Goal: Task Accomplishment & Management: Manage account settings

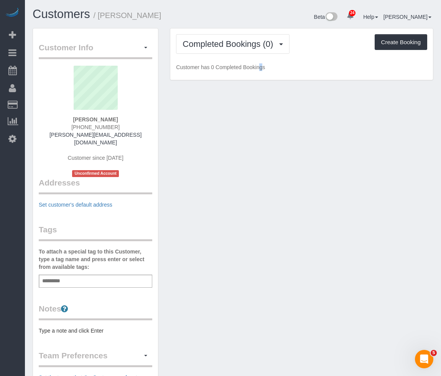
click at [247, 56] on div "Completed Bookings (0) Completed Bookings (0) Upcoming Bookings (0) Cancelled B…" at bounding box center [301, 54] width 263 height 52
click at [246, 55] on div "Completed Bookings (0) Completed Bookings (0) Upcoming Bookings (0) Cancelled B…" at bounding box center [301, 54] width 263 height 52
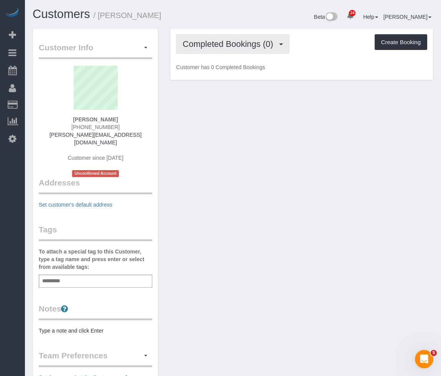
click at [246, 48] on span "Completed Bookings (0)" at bounding box center [230, 44] width 94 height 10
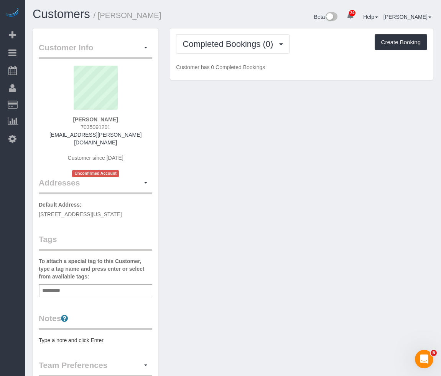
click at [238, 55] on div "Completed Bookings (0) Completed Bookings (0) Upcoming Bookings (0) Cancelled B…" at bounding box center [301, 54] width 263 height 52
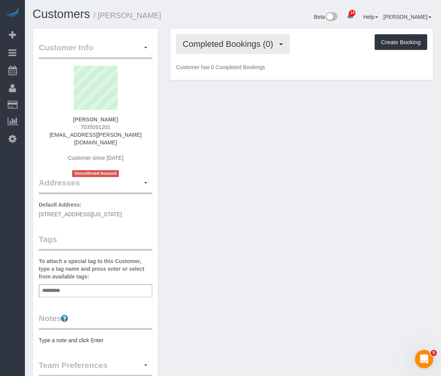
click at [239, 43] on span "Completed Bookings (0)" at bounding box center [230, 44] width 94 height 10
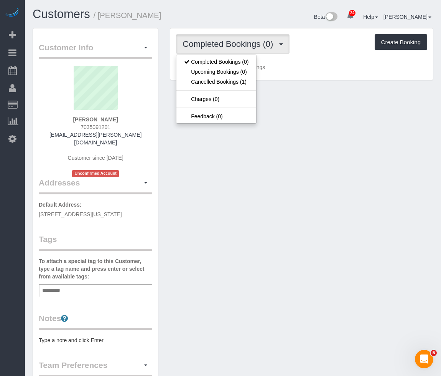
drag, startPoint x: 119, startPoint y: 119, endPoint x: 74, endPoint y: 119, distance: 44.5
click at [74, 119] on div "Sophie Mesches 7035091201 sophia.k.mesches@vanderbilt.edu Customer since 2023 U…" at bounding box center [96, 121] width 114 height 111
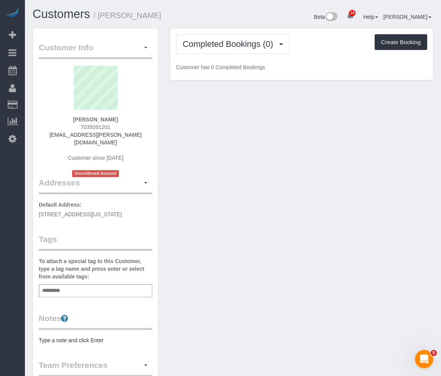
copy strong "Sophie Mesches"
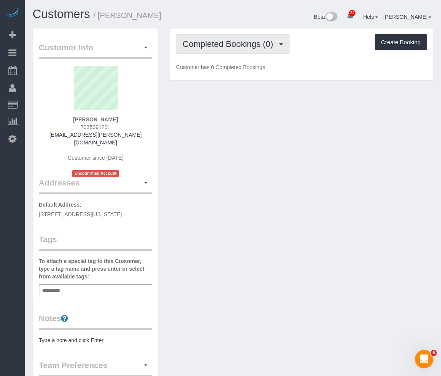
click at [264, 43] on span "Completed Bookings (0)" at bounding box center [230, 44] width 94 height 10
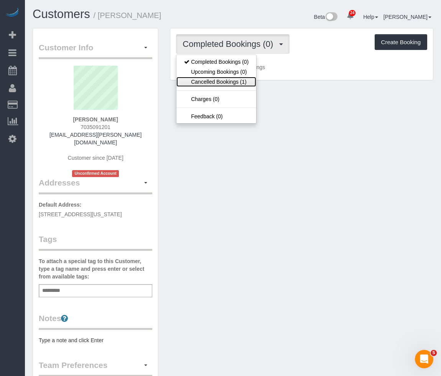
click at [251, 80] on link "Cancelled Bookings (1)" at bounding box center [217, 82] width 80 height 10
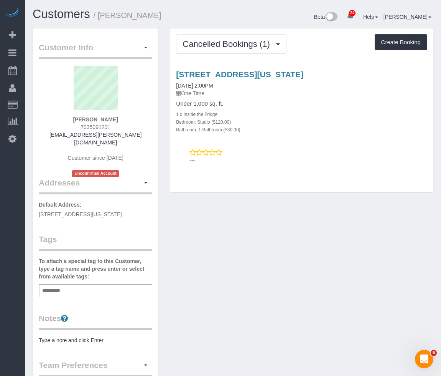
click at [244, 236] on div "Customer Info Edit Contact Info Send Message Email Preferences Special Sales Ta…" at bounding box center [233, 293] width 413 height 530
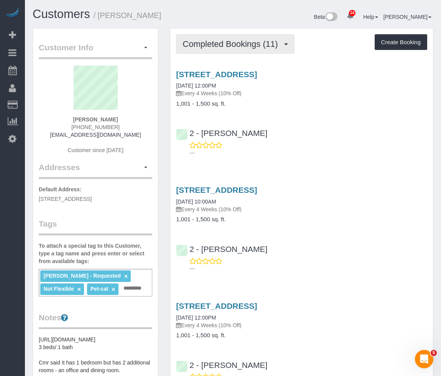
click at [264, 44] on span "Completed Bookings (11)" at bounding box center [232, 44] width 99 height 10
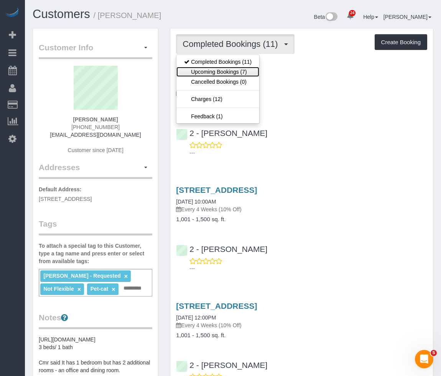
click at [246, 69] on link "Upcoming Bookings (7)" at bounding box center [218, 72] width 83 height 10
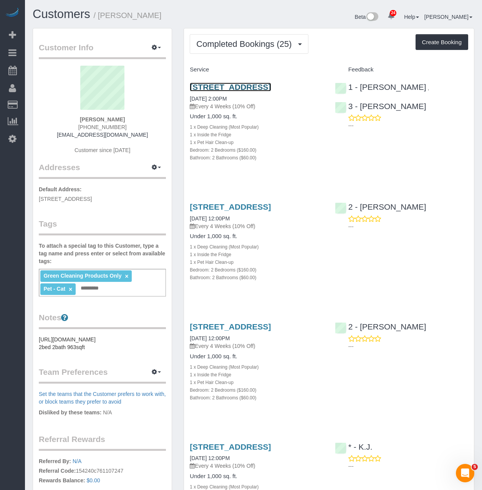
click at [250, 89] on link "[STREET_ADDRESS]" at bounding box center [230, 87] width 81 height 9
drag, startPoint x: 271, startPoint y: 98, endPoint x: 187, endPoint y: 90, distance: 84.4
click at [187, 90] on div "[STREET_ADDRESS] [DATE] 2:00PM Every 4 Weeks (10% Off) Under 1,000 sq. ft. 1 x …" at bounding box center [256, 126] width 145 height 101
copy link "[STREET_ADDRESS]"
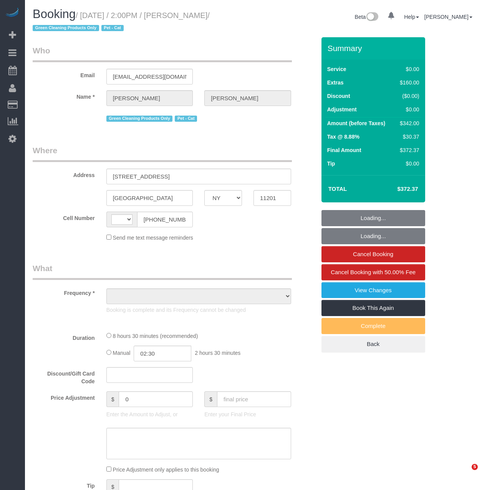
select select "NY"
select select "object:582"
select select "number:60"
select select "number:77"
select select "number:14"
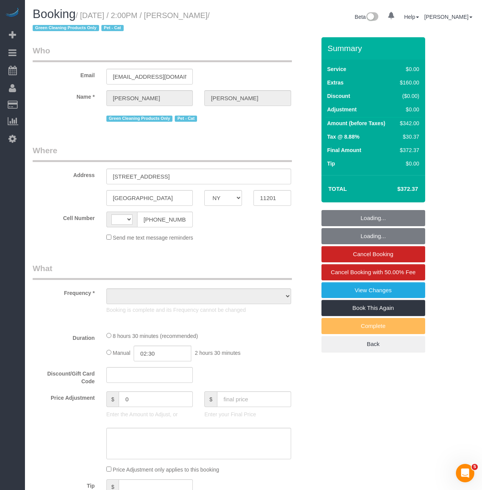
select select "number:5"
select select "spot1"
select select "string:[GEOGRAPHIC_DATA]"
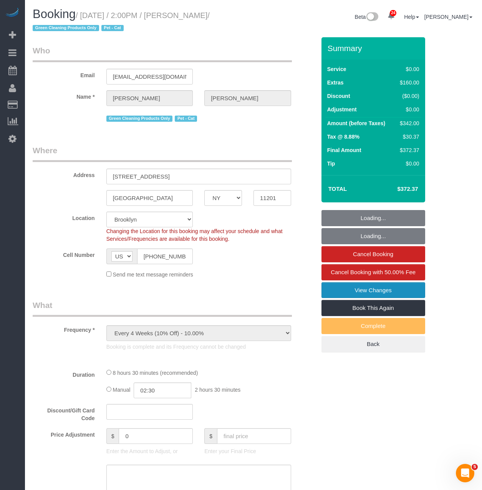
select select "spot6"
select select "string:stripe-pm_1Qoy9n4VGloSiKo7IKoi7Czd"
select select "2"
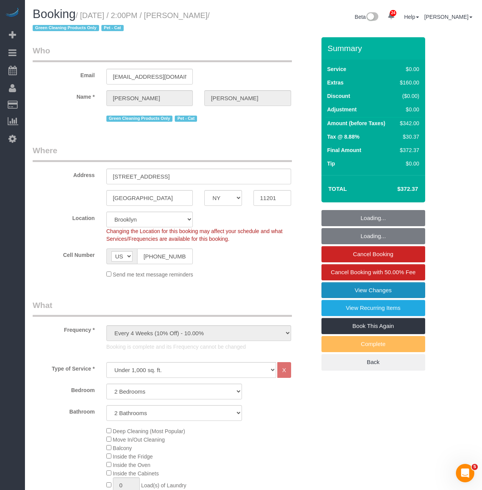
select select "object:1520"
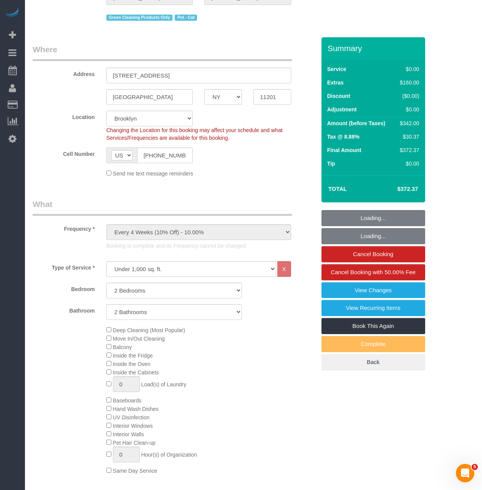
select select "2"
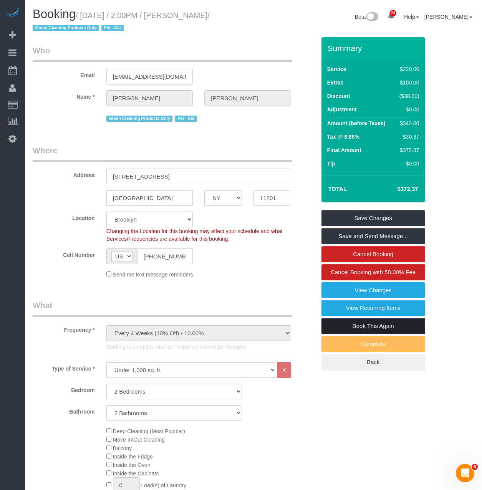
click at [344, 326] on link "Book This Again" at bounding box center [373, 326] width 104 height 16
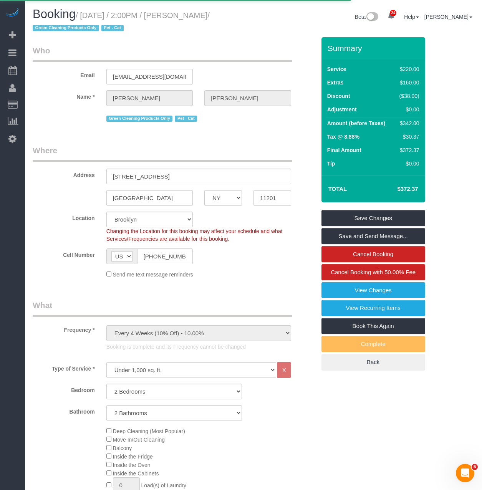
select select "NY"
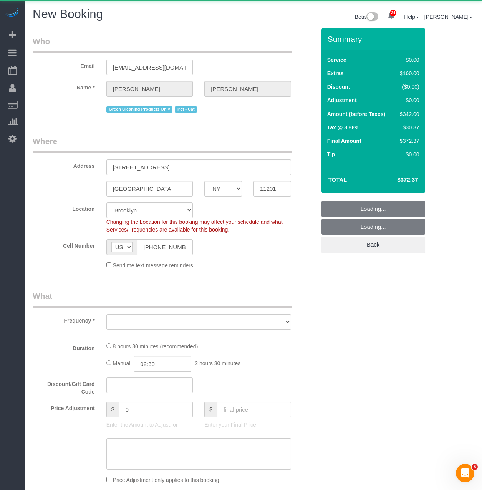
select select "string:stripe-pm_1Qoy9n4VGloSiKo7IKoi7Czd"
select select "number:60"
select select "number:77"
select select "number:14"
select select "number:5"
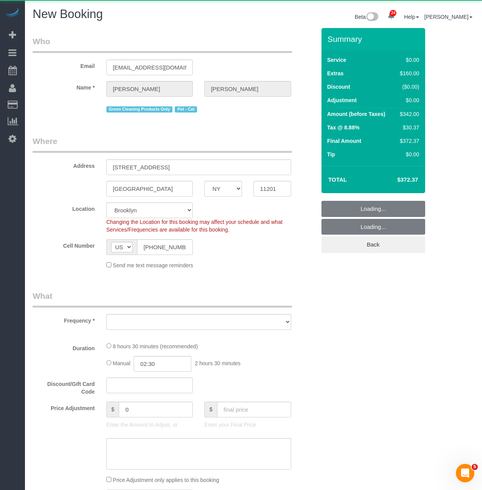
select select "object:2395"
select select "2"
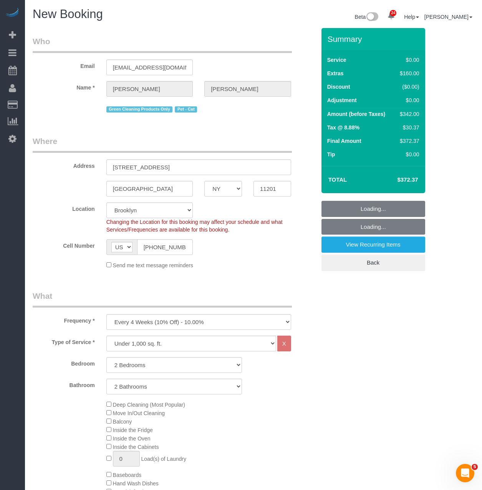
select select "object:2956"
select select "2"
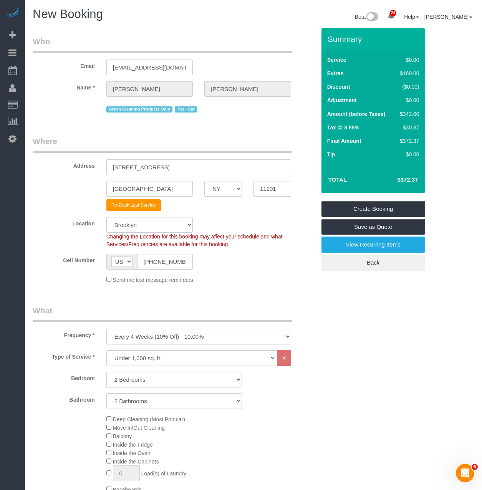
select select "object:2965"
select select "2"
click at [163, 334] on select "One Time Weekly (20% Off) - 20.00% Every 2 Weeks (15% Off) - 15.00% Every 4 Wee…" at bounding box center [198, 337] width 185 height 16
select select "object:2966"
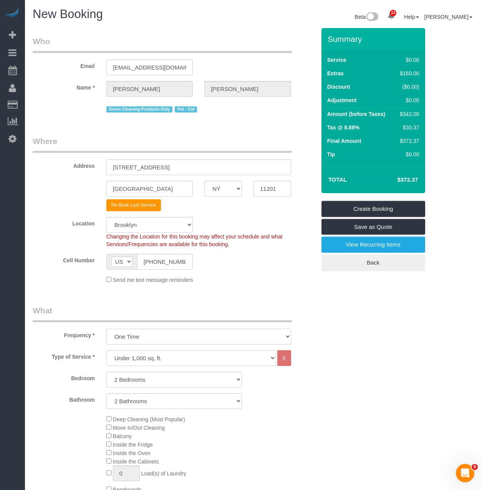
click at [106, 329] on select "One Time Weekly (20% Off) - 20.00% Every 2 Weeks (15% Off) - 15.00% Every 4 Wee…" at bounding box center [198, 337] width 185 height 16
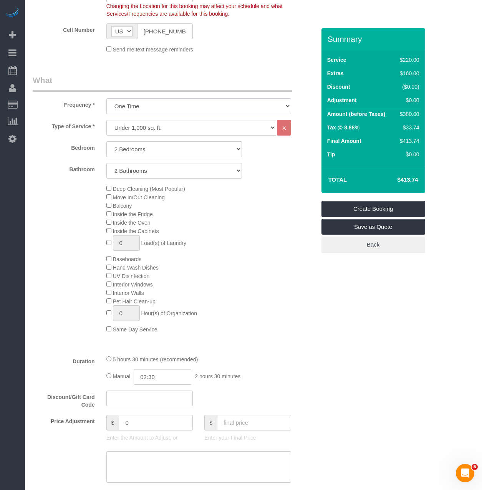
scroll to position [461, 0]
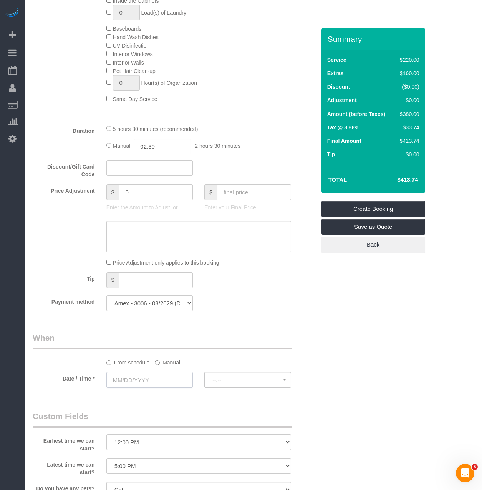
click at [130, 374] on input "text" at bounding box center [149, 380] width 87 height 16
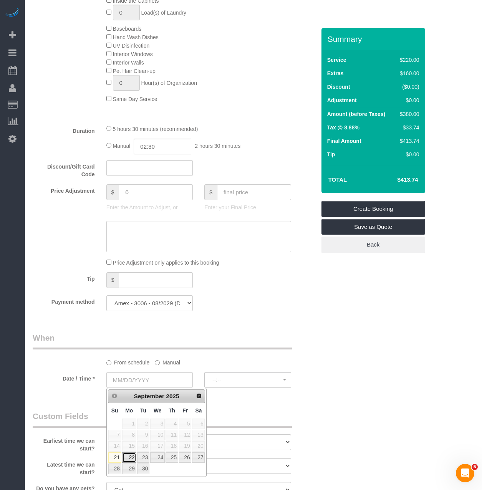
click at [132, 459] on link "22" at bounding box center [129, 457] width 14 height 10
type input "09/22/2025"
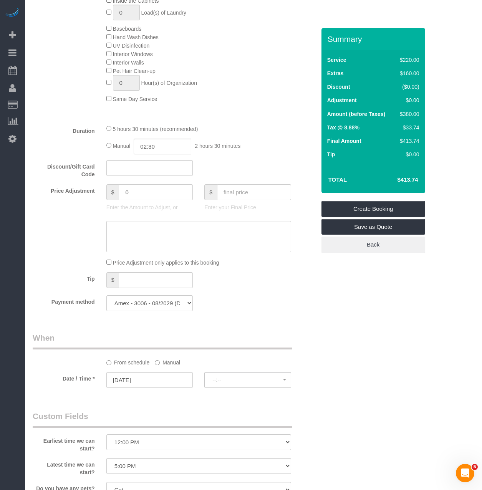
select select "spot16"
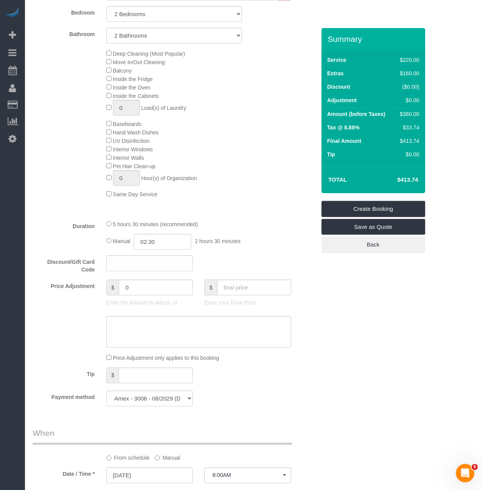
scroll to position [345, 0]
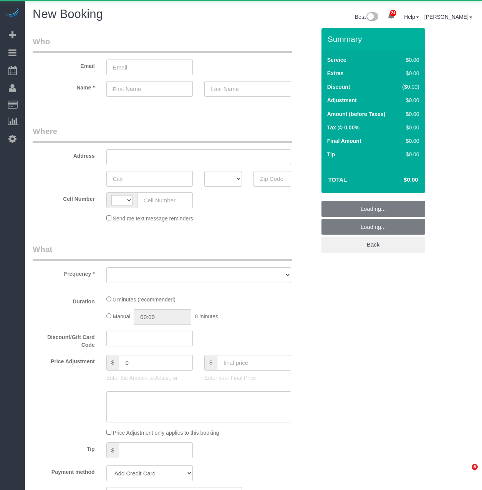
select select "number:89"
select select "number:90"
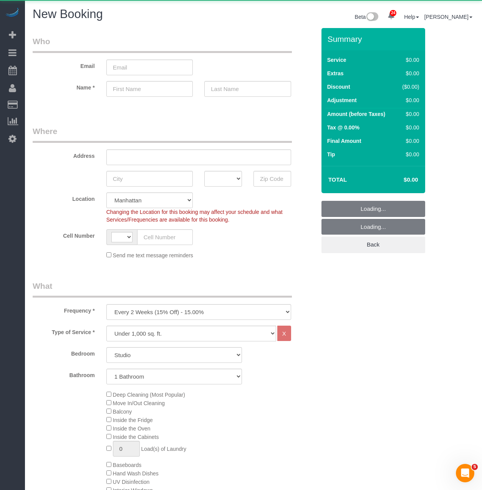
select select "object:1078"
select select "string:[GEOGRAPHIC_DATA]"
click at [131, 312] on select "One Time Weekly (20% Off) - 20.00% Every 2 Weeks (15% Off) - 15.00% Every 4 Wee…" at bounding box center [198, 312] width 185 height 16
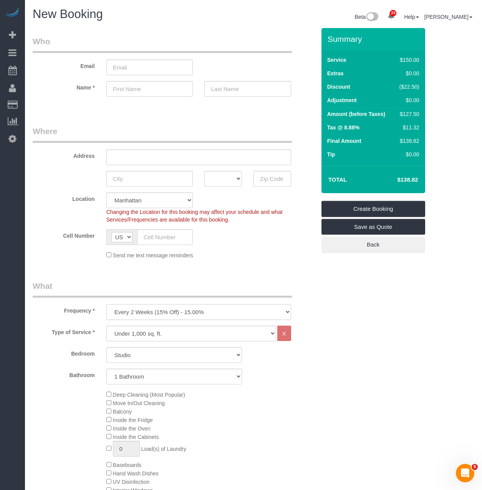
select select "object:1079"
click at [106, 304] on select "One Time Weekly (20% Off) - 20.00% Every 2 Weeks (15% Off) - 15.00% Every 4 Wee…" at bounding box center [198, 312] width 185 height 16
click at [134, 361] on select "Studio 1 Bedroom 2 Bedrooms 3 Bedrooms" at bounding box center [173, 355] width 135 height 16
select select "1"
click at [106, 347] on select "Studio 1 Bedroom 2 Bedrooms 3 Bedrooms" at bounding box center [173, 355] width 135 height 16
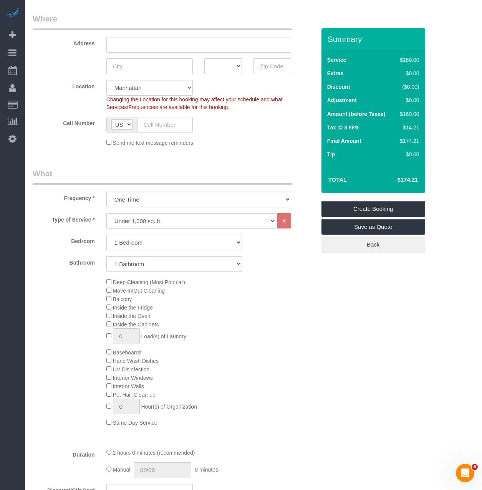
scroll to position [115, 0]
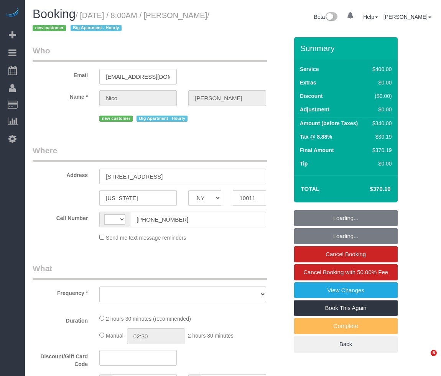
select select "NY"
select select "string:[GEOGRAPHIC_DATA]"
select select "string:stripe-pm_1S9SQ34VGloSiKo7tUmIp6Cx"
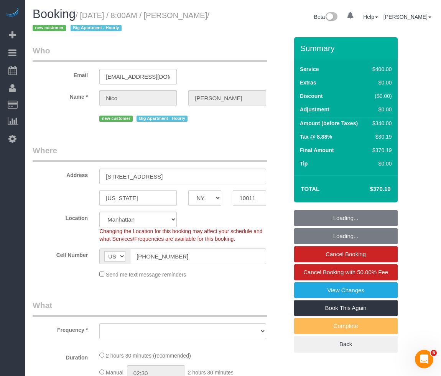
select select "object:834"
select select "150"
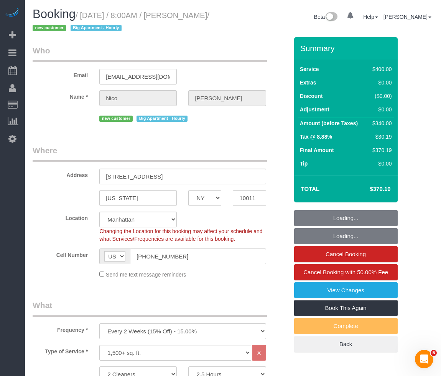
select select "object:1535"
select select "spot1"
select select "number:56"
select select "number:71"
select select "number:15"
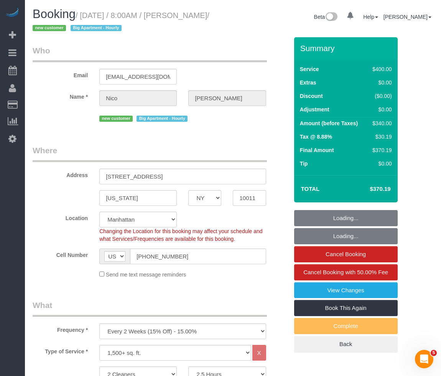
select select "number:5"
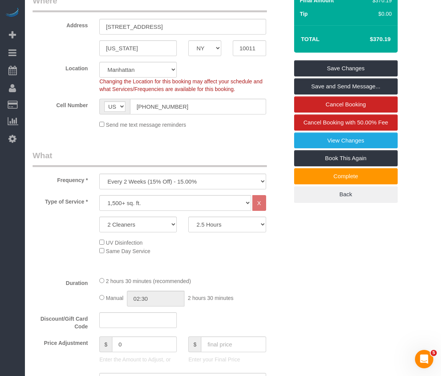
scroll to position [154, 0]
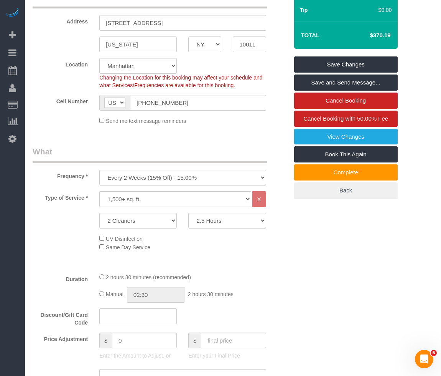
click at [198, 219] on select "2 Hours 2.5 Hours 3 Hours 3.5 Hours 4 Hours 4.5 Hours 5 Hours 5.5 Hours 6 Hours…" at bounding box center [227, 221] width 78 height 16
select select "210"
click at [188, 213] on select "2 Hours 2.5 Hours 3 Hours 3.5 Hours 4 Hours 4.5 Hours 5 Hours 5.5 Hours 6 Hours…" at bounding box center [227, 221] width 78 height 16
select select "spot46"
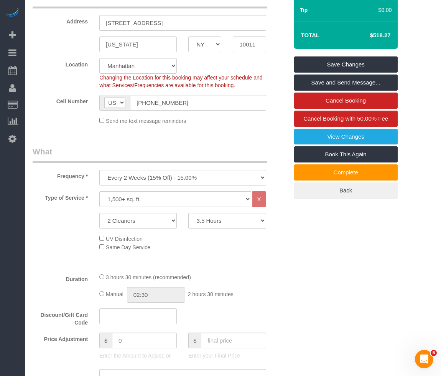
click at [376, 33] on h4 "$518.27" at bounding box center [369, 35] width 44 height 7
copy h4 "518.27"
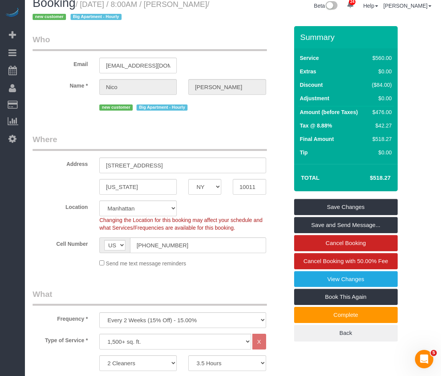
scroll to position [0, 0]
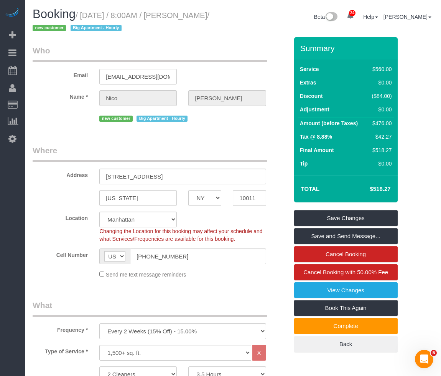
click at [200, 155] on legend "Where" at bounding box center [150, 153] width 234 height 17
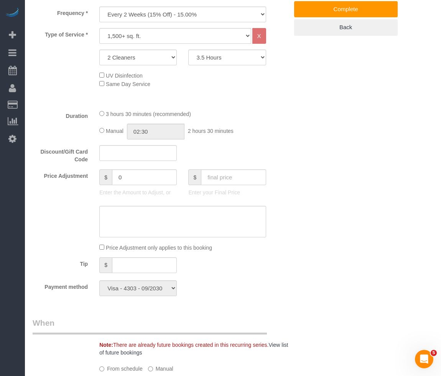
scroll to position [269, 0]
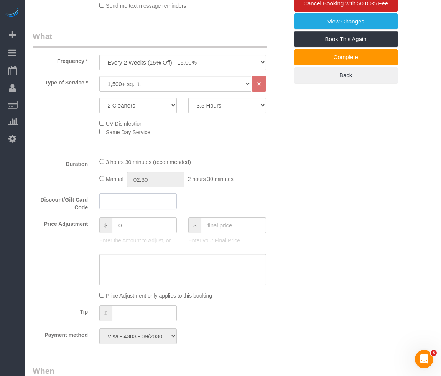
click at [131, 201] on input "text" at bounding box center [138, 201] width 78 height 16
paste input "BYESUMMER30"
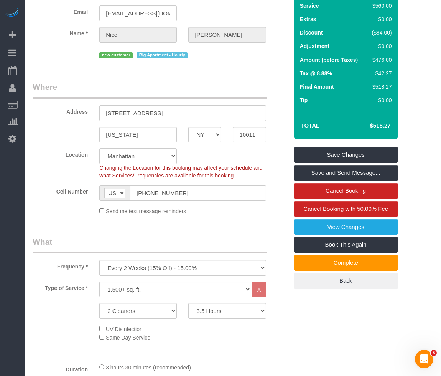
scroll to position [38, 0]
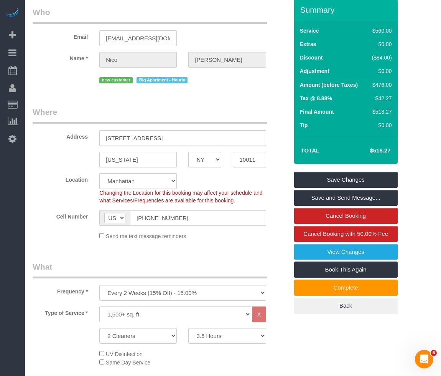
type input "BYESUMMER30"
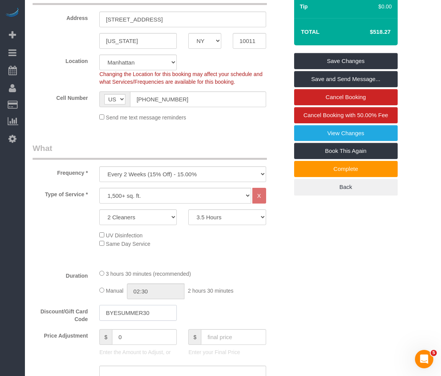
scroll to position [174, 0]
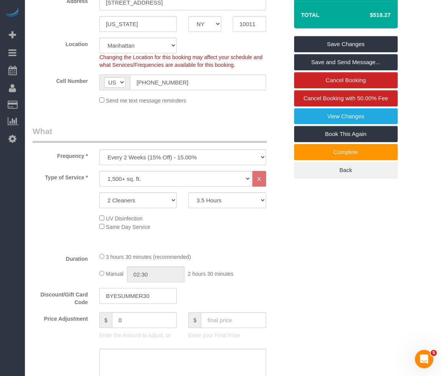
click at [105, 300] on input "BYESUMMER30" at bounding box center [138, 296] width 78 height 16
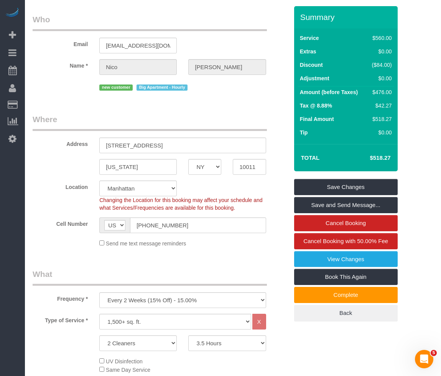
scroll to position [154, 0]
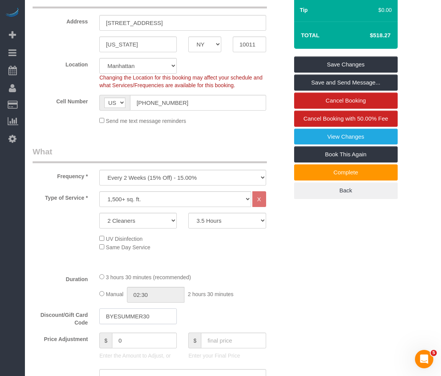
drag, startPoint x: 150, startPoint y: 316, endPoint x: 68, endPoint y: 316, distance: 82.1
click at [68, 316] on div "Discount/Gift Card Code BYESUMMER30" at bounding box center [160, 317] width 267 height 18
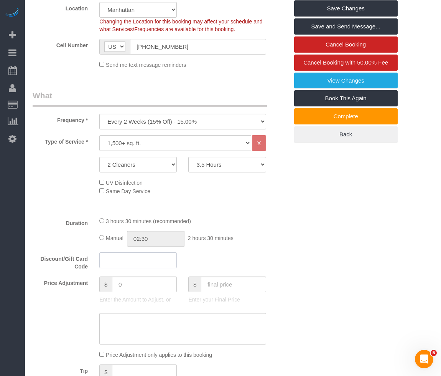
scroll to position [230, 0]
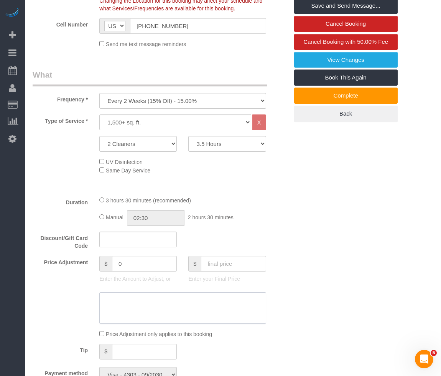
click at [135, 314] on textarea at bounding box center [182, 307] width 167 height 31
paste textarea "BYESUMMER30"
type textarea "BYESUMMER30"
drag, startPoint x: 133, startPoint y: 266, endPoint x: 9, endPoint y: 250, distance: 124.6
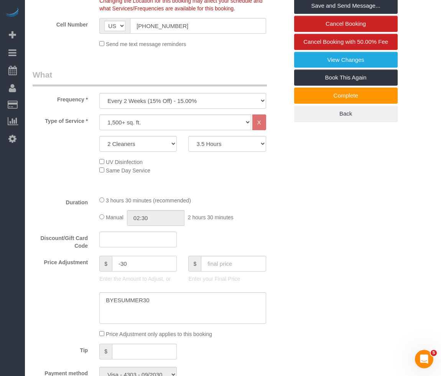
type input "-30"
drag, startPoint x: 353, startPoint y: 203, endPoint x: 350, endPoint y: 199, distance: 5.1
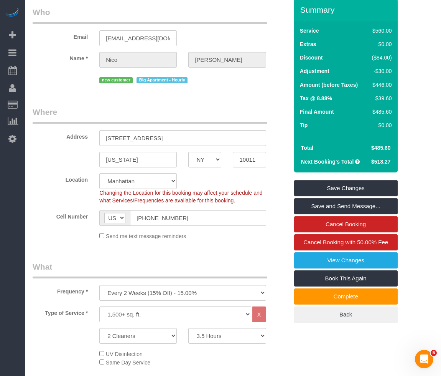
click at [376, 149] on span "$485.60" at bounding box center [381, 148] width 20 height 6
copy span "485.60"
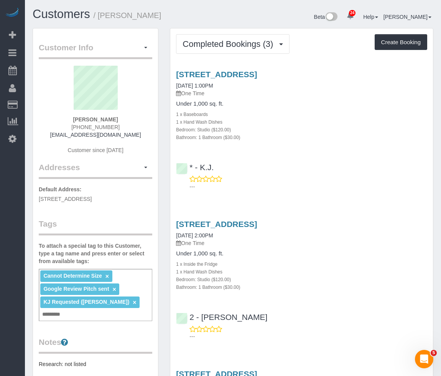
click at [267, 137] on div "Bathroom: 1 Bathroom ($30.00)" at bounding box center [301, 137] width 251 height 8
click at [215, 73] on link "310 Clarkson Avenue, Apt 204, Brooklyn, NY 11226" at bounding box center [216, 74] width 81 height 9
drag, startPoint x: 178, startPoint y: 13, endPoint x: 98, endPoint y: 10, distance: 79.5
click at [98, 10] on h1 "Customers / Christine Antoine" at bounding box center [130, 14] width 195 height 13
copy small "Christine Antoine"
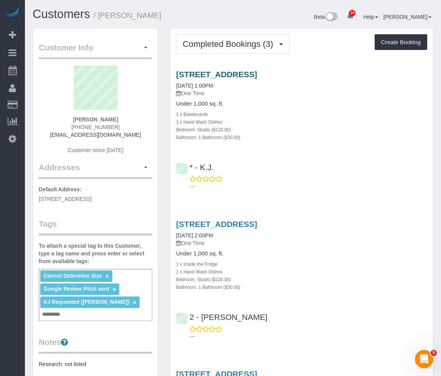
drag, startPoint x: 381, startPoint y: 76, endPoint x: 177, endPoint y: 76, distance: 204.2
click at [177, 76] on h3 "310 Clarkson Avenue, Apt 204, Brooklyn, NY 11226" at bounding box center [301, 74] width 251 height 9
copy link "310 Clarkson Avenue, Apt 204, Brooklyn, NY 11226"
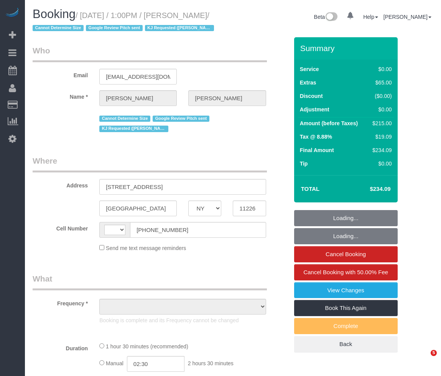
select select "NY"
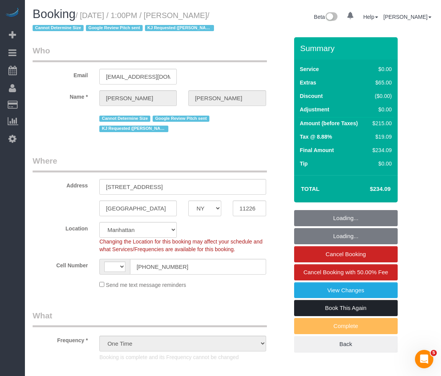
select select "object:835"
select select "string:[GEOGRAPHIC_DATA]"
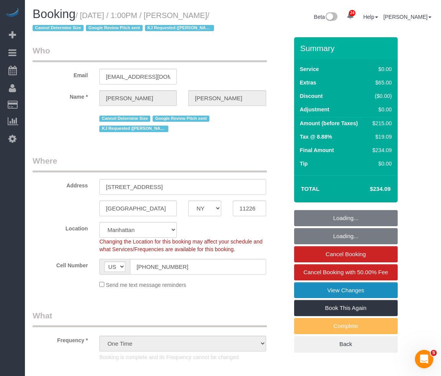
select select "string:stripe-pm_1RMMAP4VGloSiKo7w8WzZm4E"
select select "spot1"
select select "number:89"
select select "number:73"
select select "number:15"
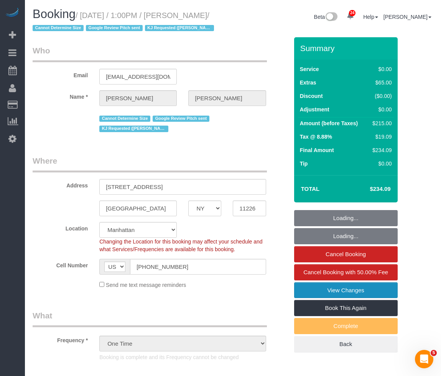
select select "number:5"
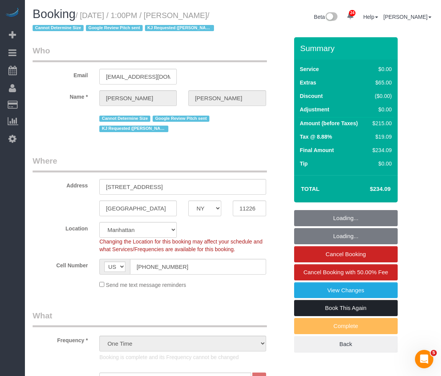
click at [345, 316] on link "Book This Again" at bounding box center [346, 308] width 104 height 16
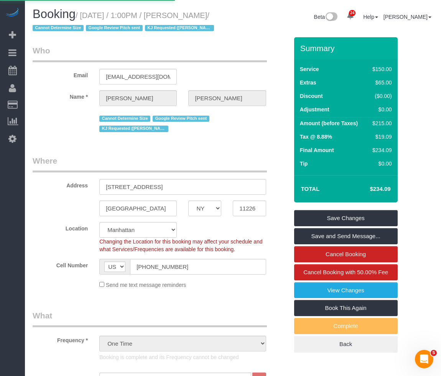
select select "NY"
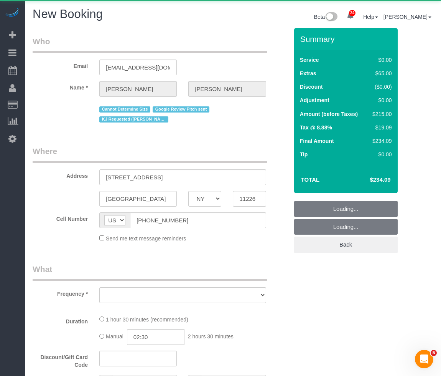
select select "object:2451"
select select "number:89"
select select "number:73"
select select "number:15"
select select "number:5"
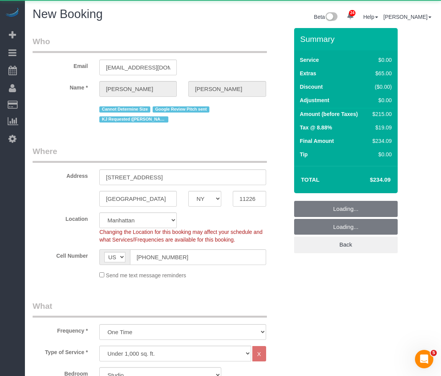
select select "object:3011"
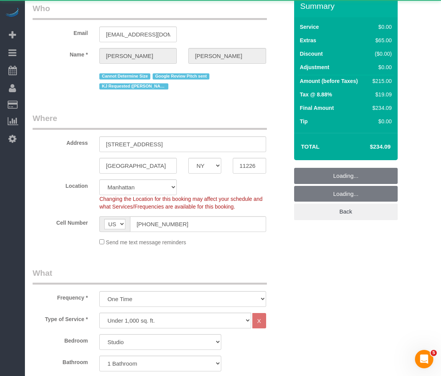
select select "string:stripe-pm_1RMMAP4VGloSiKo7w8WzZm4E"
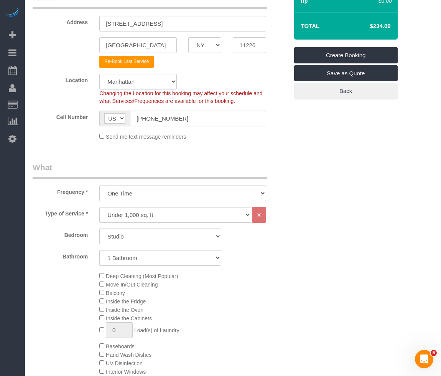
select select "object:3056"
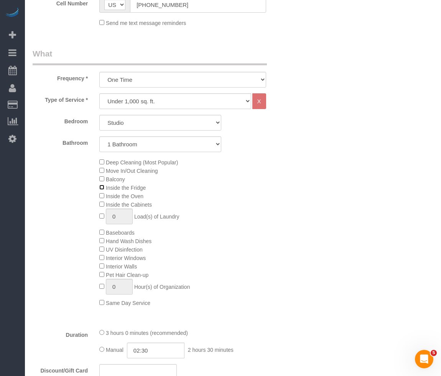
scroll to position [269, 0]
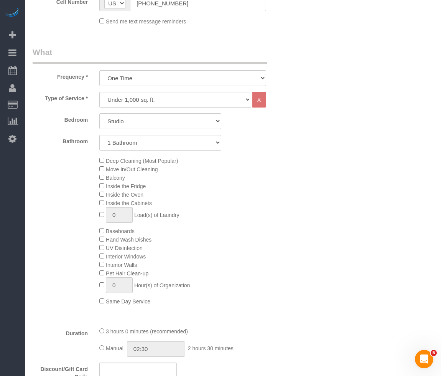
click at [261, 250] on div "Deep Cleaning (Most Popular) Move In/Out Cleaning Balcony Inside the Fridge Ins…" at bounding box center [194, 230] width 200 height 149
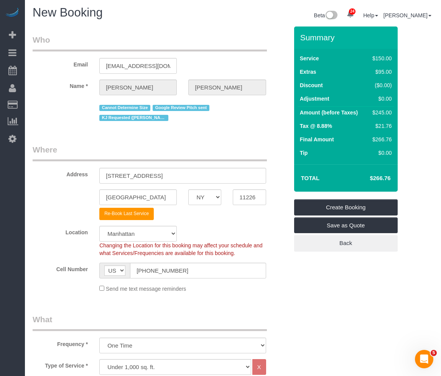
scroll to position [0, 0]
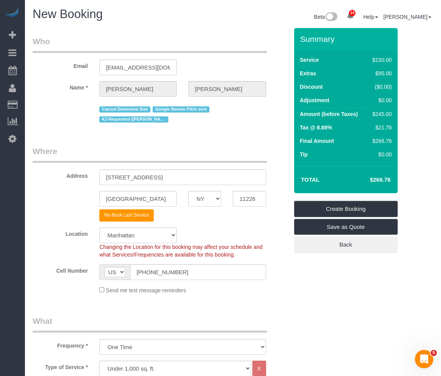
click at [224, 148] on legend "Where" at bounding box center [150, 153] width 234 height 17
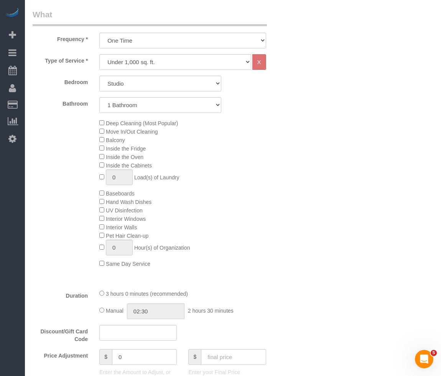
scroll to position [461, 0]
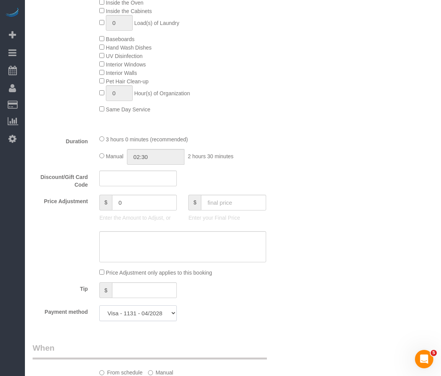
click at [150, 310] on select "Visa - 0689 - 08/2025 Visa - 0689 - 08/2025 Visa - 1131 - 04/2028 (Default) Add…" at bounding box center [138, 313] width 78 height 16
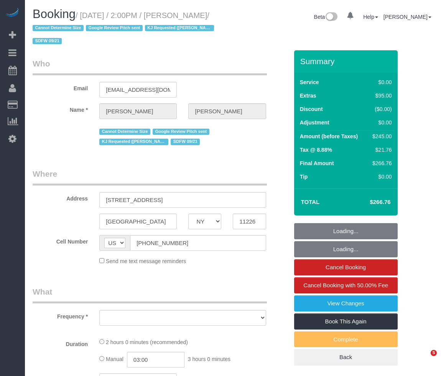
select select "NY"
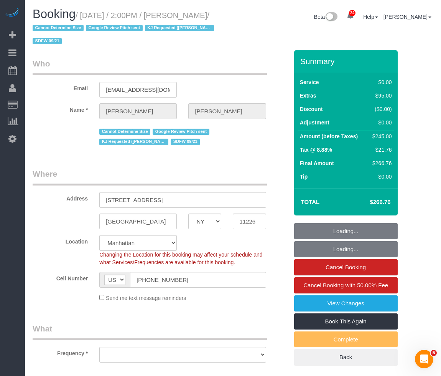
select select "object:830"
select select "string:stripe-pm_1S9oDB4VGloSiKo7Qp7vMgVc"
select select "object:942"
select select "spot1"
select select "number:89"
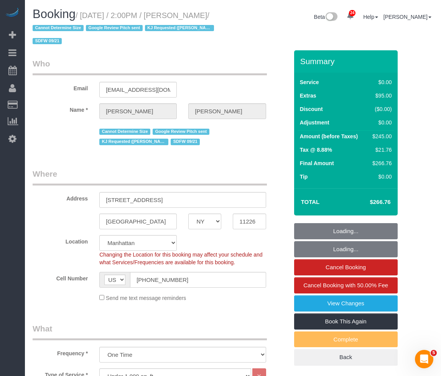
select select "number:73"
select select "number:15"
select select "number:5"
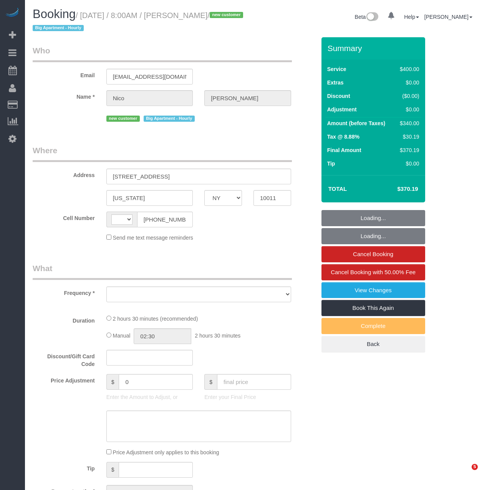
select select "NY"
select select "string:US"
select select "object:828"
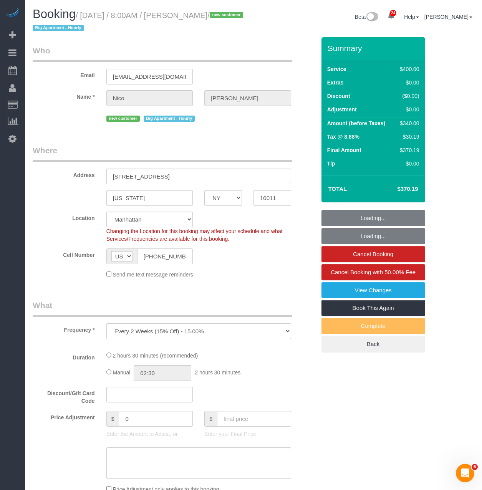
select select "string:stripe-pm_1S9SQ34VGloSiKo7tUmIp6Cx"
select select "spot1"
select select "number:56"
select select "number:71"
select select "number:15"
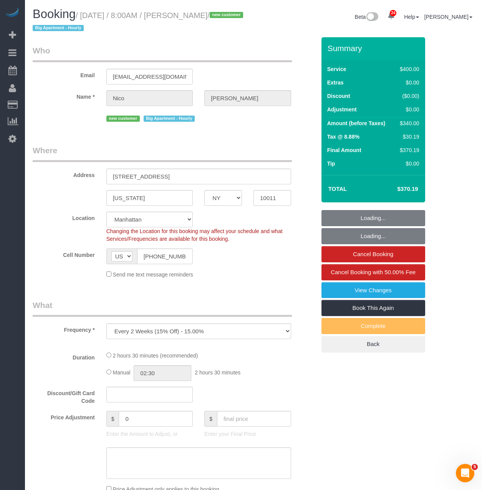
select select "number:5"
select select "object:984"
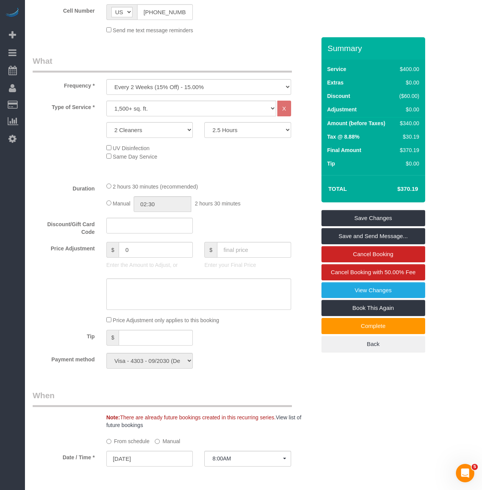
scroll to position [230, 0]
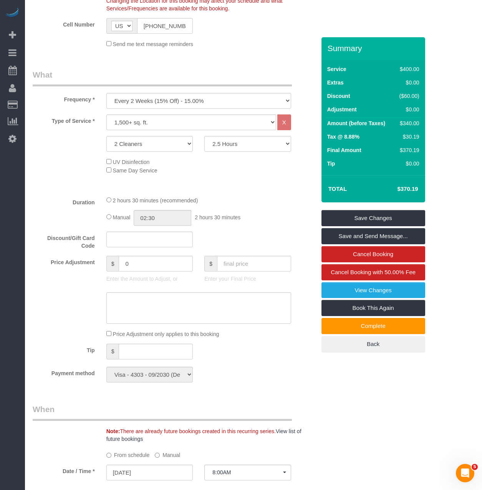
click at [202, 145] on div "2 Hours 2.5 Hours 3 Hours 3.5 Hours 4 Hours 4.5 Hours 5 Hours 5.5 Hours 6 Hours…" at bounding box center [247, 144] width 98 height 16
click at [226, 142] on select "2 Hours 2.5 Hours 3 Hours 3.5 Hours 4 Hours 4.5 Hours 5 Hours 5.5 Hours 6 Hours…" at bounding box center [247, 144] width 87 height 16
select select "180"
click at [204, 136] on select "2 Hours 2.5 Hours 3 Hours 3.5 Hours 4 Hours 4.5 Hours 5 Hours 5.5 Hours 6 Hours…" at bounding box center [247, 144] width 87 height 16
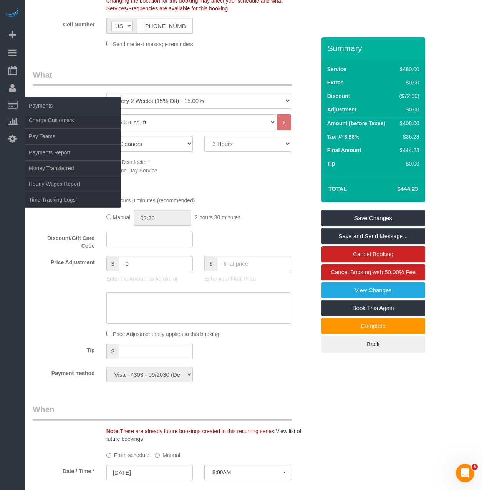
select select "spot46"
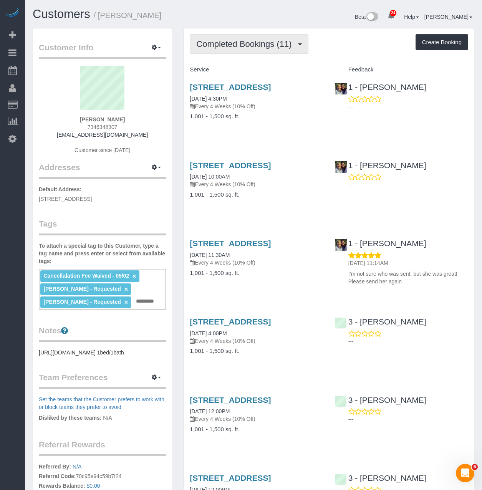
click at [228, 46] on span "Completed Bookings (11)" at bounding box center [245, 44] width 99 height 10
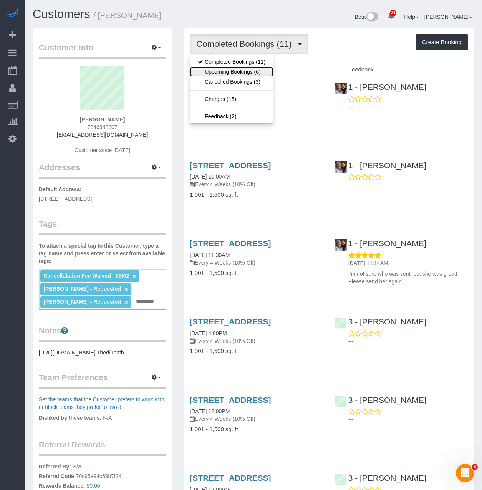
click at [228, 73] on link "Upcoming Bookings (6)" at bounding box center [231, 72] width 83 height 10
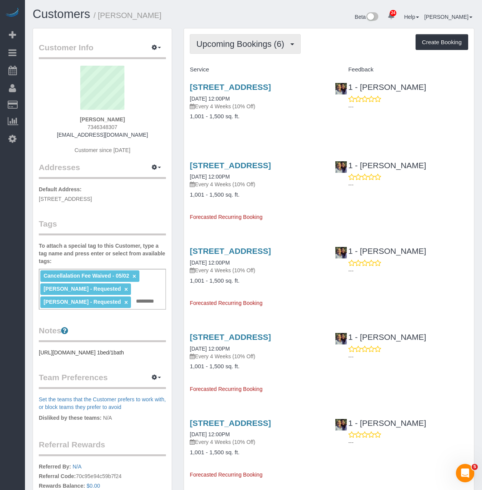
click at [244, 43] on span "Upcoming Bookings (6)" at bounding box center [242, 44] width 92 height 10
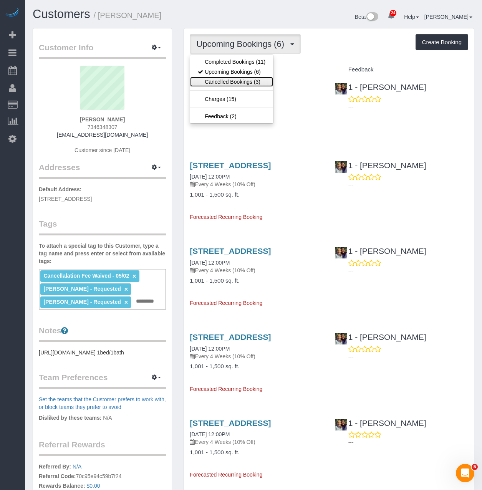
click at [230, 81] on link "Cancelled Bookings (3)" at bounding box center [231, 82] width 83 height 10
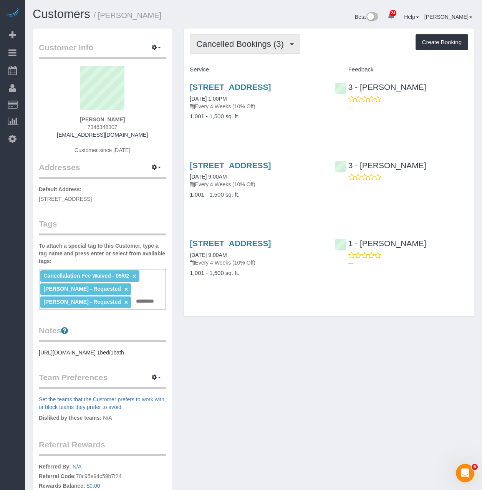
click at [238, 39] on span "Cancelled Bookings (3)" at bounding box center [241, 44] width 91 height 10
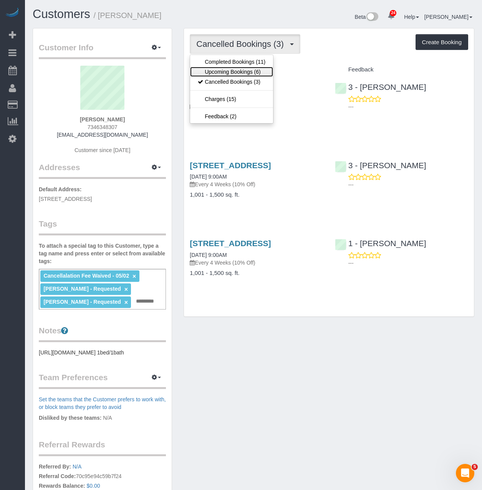
click at [228, 73] on link "Upcoming Bookings (6)" at bounding box center [231, 72] width 83 height 10
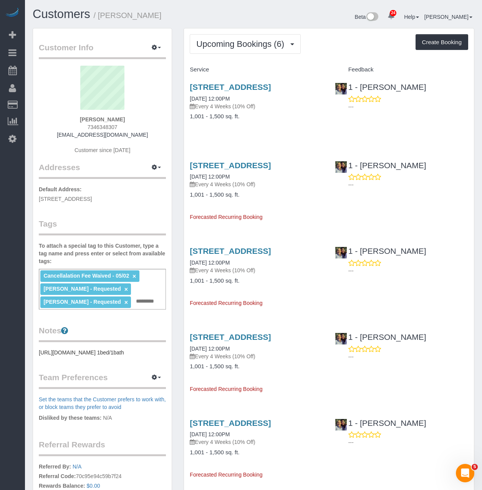
click at [227, 91] on h3 "[STREET_ADDRESS]" at bounding box center [256, 87] width 133 height 9
click at [226, 85] on link "[STREET_ADDRESS]" at bounding box center [230, 87] width 81 height 9
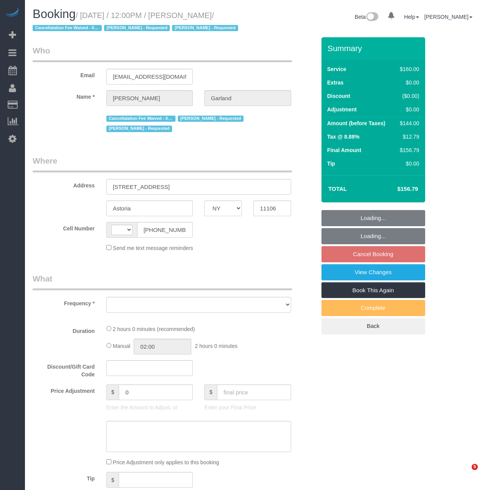
select select "NY"
select select "string:[GEOGRAPHIC_DATA]"
select select "object:751"
select select "number:89"
select select "number:90"
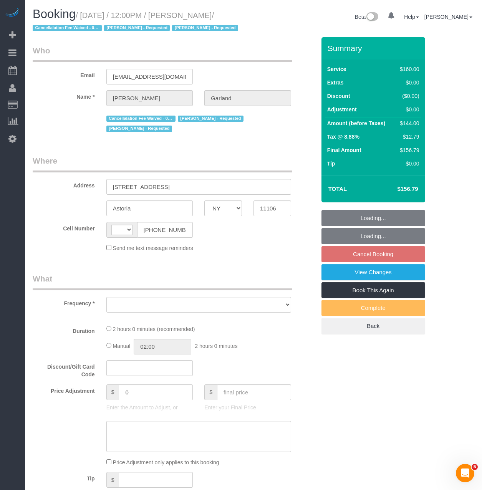
select select "number:15"
select select "number:5"
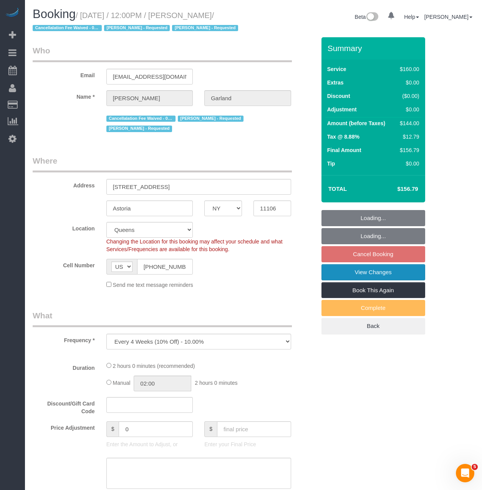
select select "string:stripe-pm_1Pd2G44VGloSiKo7Xj73QInV"
select select "spot5"
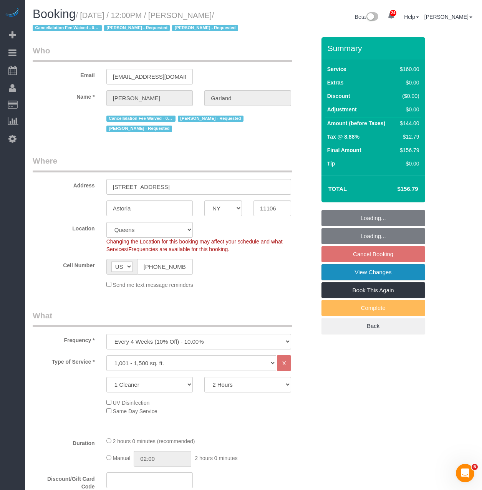
click at [377, 279] on link "View Changes" at bounding box center [373, 272] width 104 height 16
select select "object:1495"
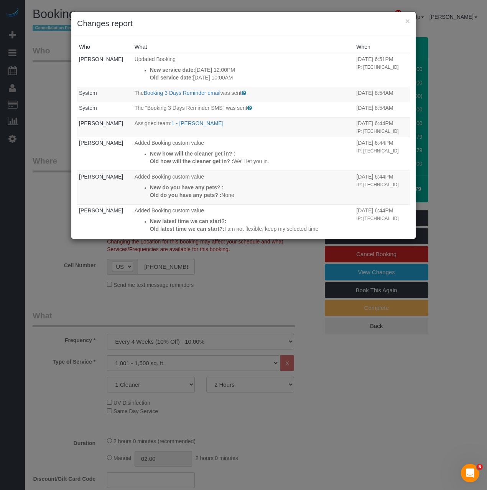
click at [234, 25] on h3 "Changes report" at bounding box center [243, 24] width 333 height 12
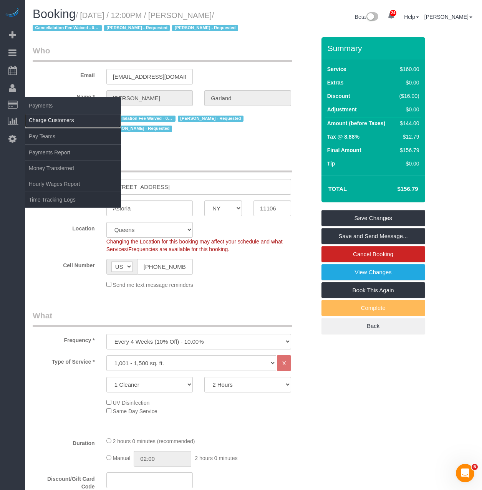
click at [47, 115] on link "Charge Customers" at bounding box center [73, 119] width 96 height 15
select select
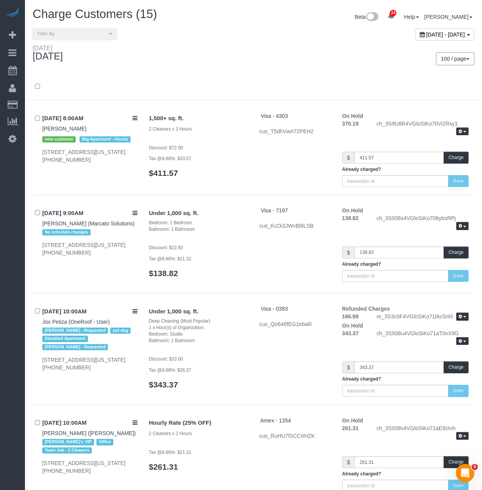
click at [426, 33] on span "September 21, 2025 - September 21, 2025" at bounding box center [445, 34] width 39 height 6
type input "**********"
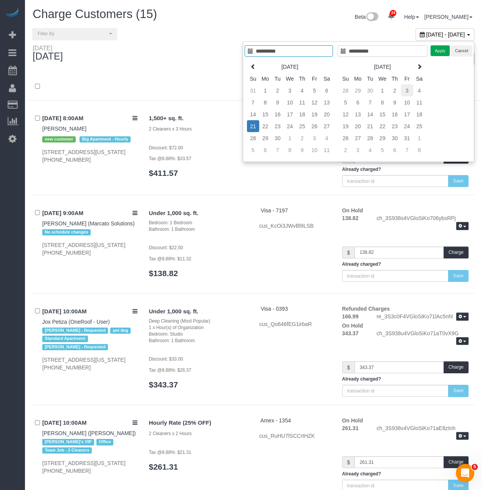
type input "**********"
click at [401, 92] on td "3" at bounding box center [407, 90] width 12 height 12
type input "**********"
click at [406, 92] on td "3" at bounding box center [407, 90] width 12 height 12
type input "**********"
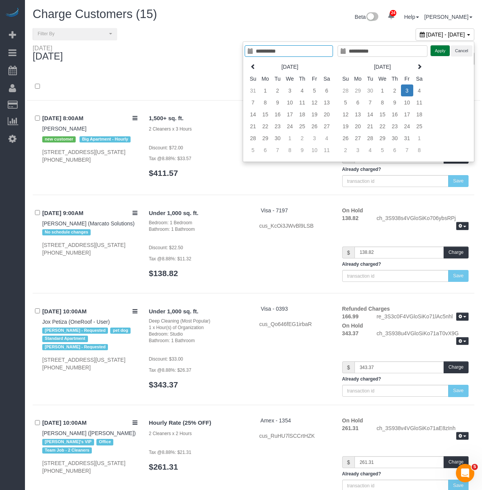
click at [439, 49] on button "Apply" at bounding box center [439, 50] width 19 height 11
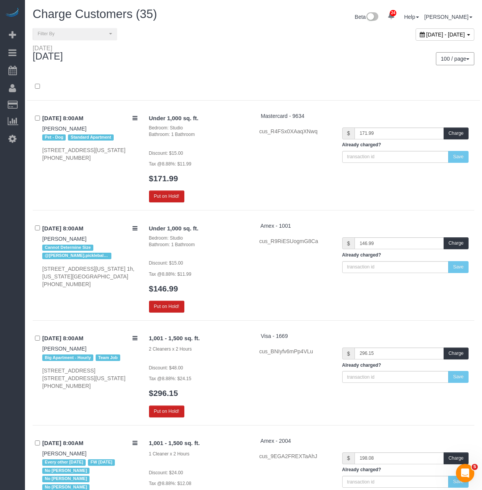
click at [247, 46] on div "Friday October 03, 2025" at bounding box center [140, 55] width 226 height 20
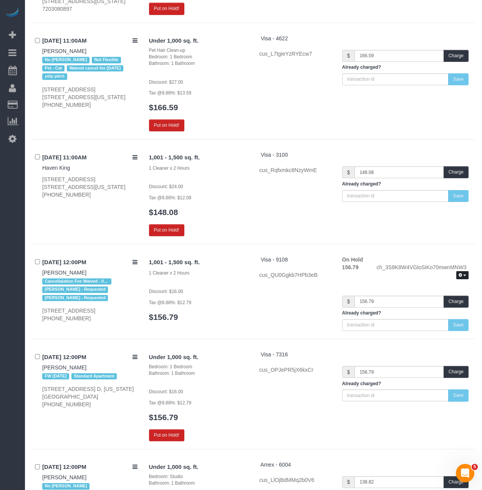
click at [461, 273] on icon "button" at bounding box center [459, 275] width 3 height 4
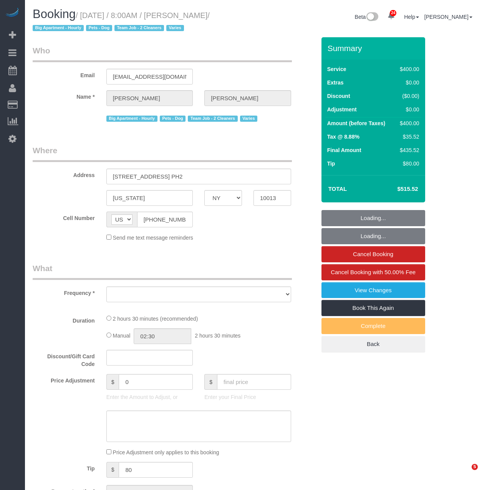
select select "NY"
select select "object:5261"
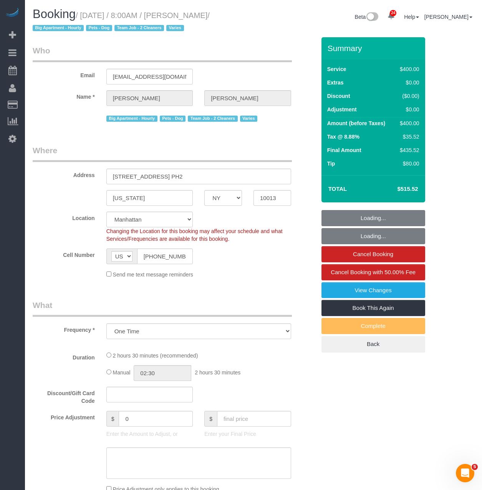
select select "string:stripe-pm_1P3M5Z4VGloSiKo7z7pxXarG"
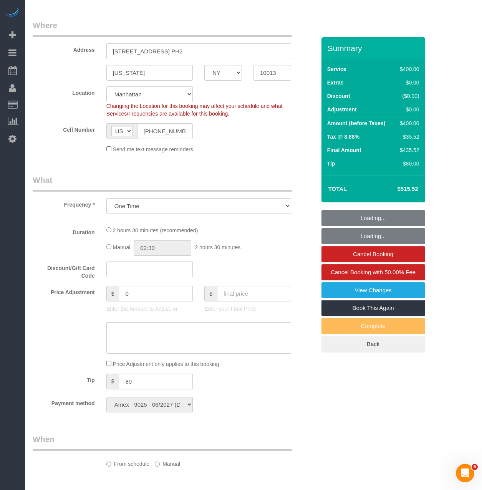
select select "150"
select select "spot1"
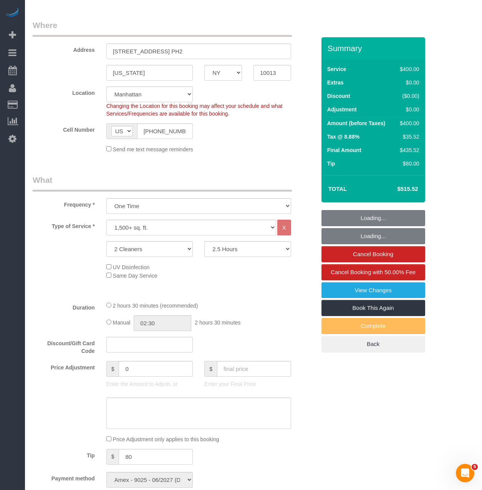
scroll to position [154, 0]
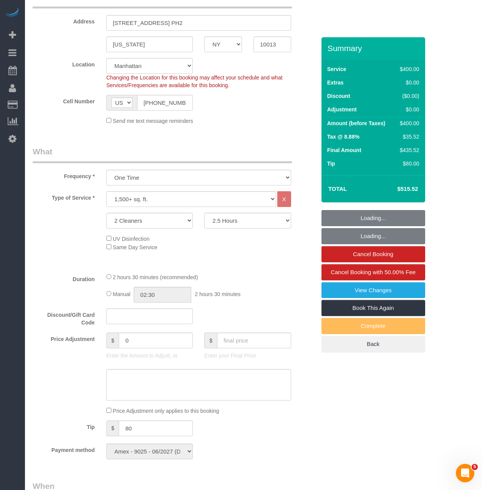
select select "object:5963"
select select "number:56"
select select "number:75"
select select "number:15"
select select "number:6"
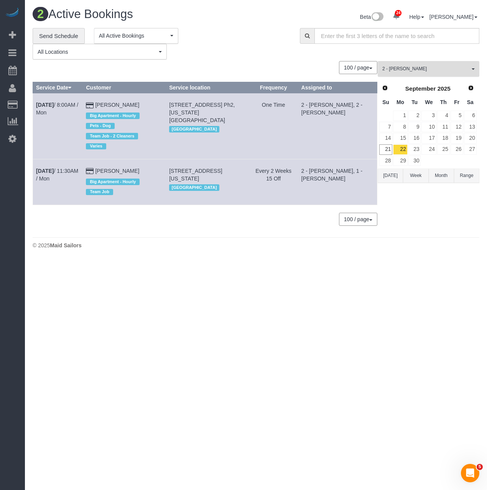
click at [421, 71] on span "2 - [PERSON_NAME]" at bounding box center [426, 69] width 87 height 7
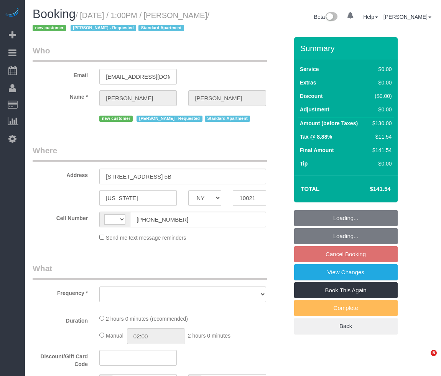
select select "NY"
select select "string:[GEOGRAPHIC_DATA]"
select select "object:820"
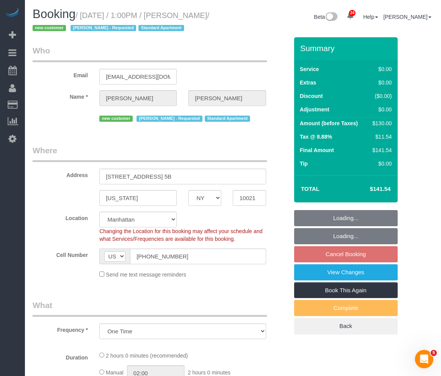
select select "string:stripe-pm_1S8lVH4VGloSiKo7q3iqme0x"
select select "1"
select select "spot2"
select select "number:61"
select select "number:90"
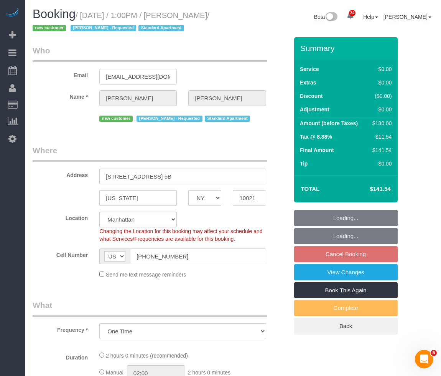
select select "number:15"
select select "number:5"
select select "object:1532"
select select "1"
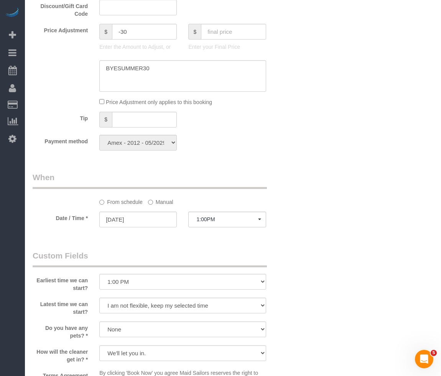
scroll to position [461, 0]
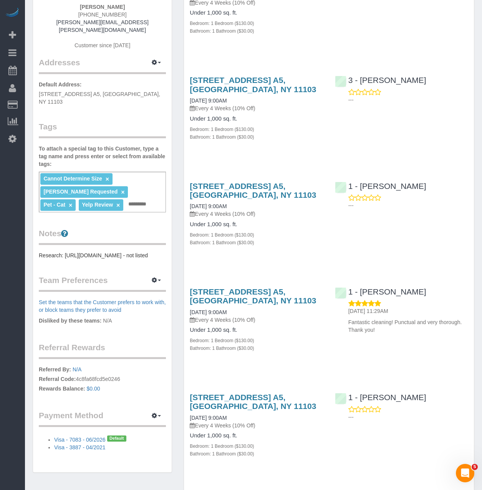
scroll to position [115, 0]
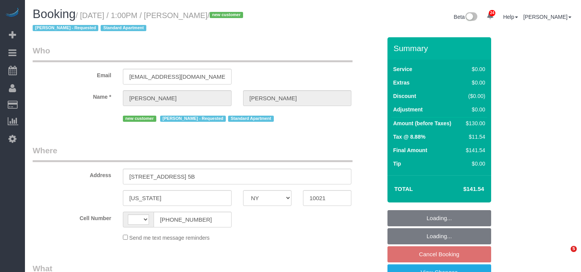
select select "NY"
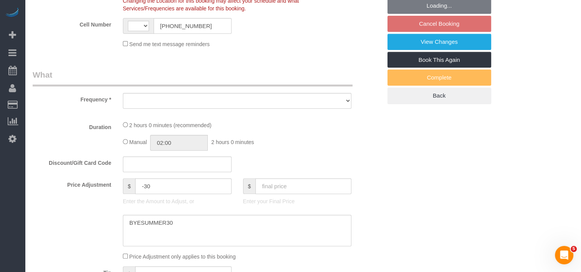
select select "string:stripe-pm_1S8lVH4VGloSiKo7q3iqme0x"
select select "string:[GEOGRAPHIC_DATA]"
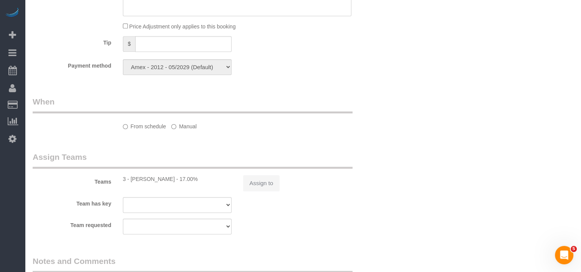
select select "object:967"
select select "number:61"
select select "number:90"
select select "number:15"
select select "number:5"
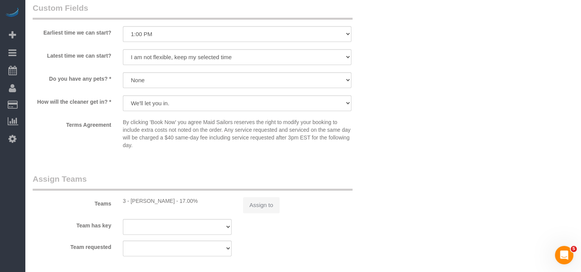
select select "1"
select select "spot2"
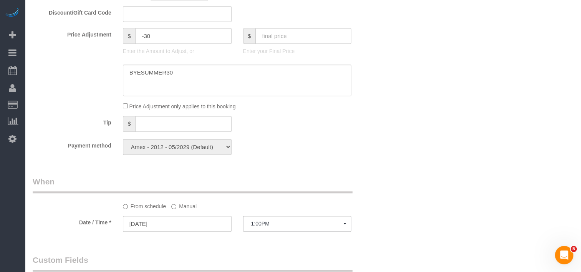
scroll to position [884, 0]
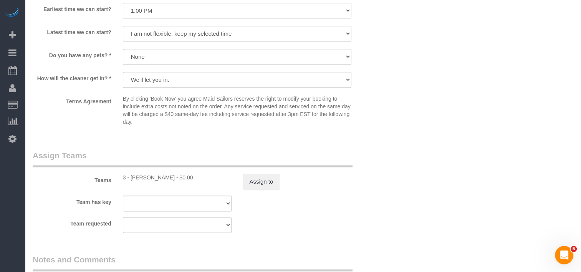
select select "object:1532"
select select "1"
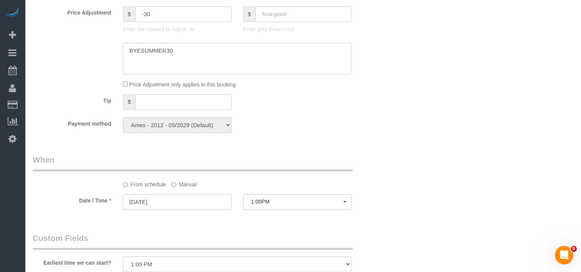
scroll to position [500, 0]
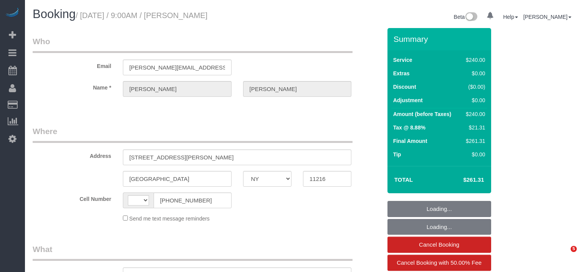
select select "NY"
select select "object:434"
select select "string:stripe-pm_1S54bb4VGloSiKo7thid9q8R"
select select "180"
select select "number:89"
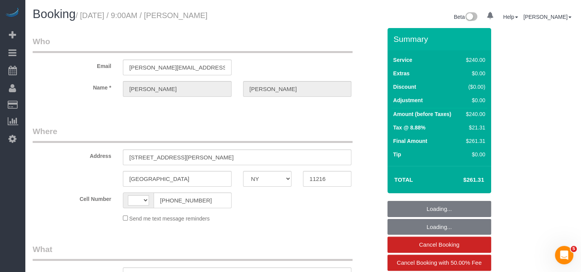
select select "number:90"
select select "number:15"
select select "number:5"
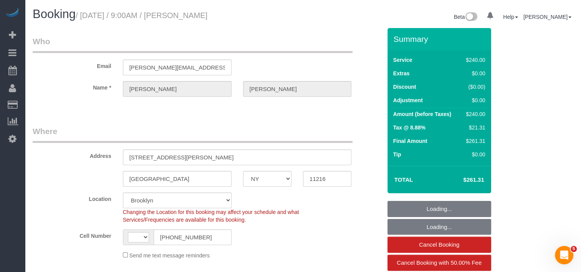
select select "object:1086"
select select "string:US"
select select "spot1"
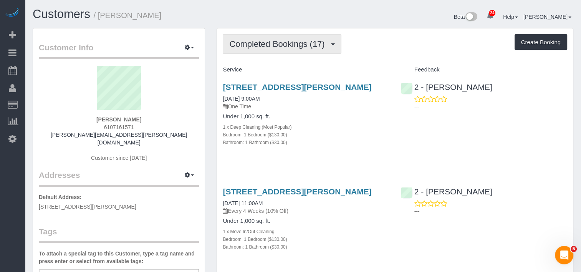
click at [272, 46] on span "Completed Bookings (17)" at bounding box center [278, 44] width 99 height 10
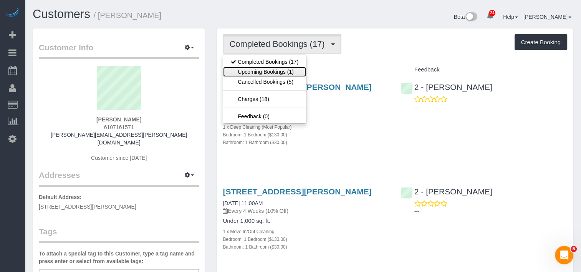
click at [271, 68] on link "Upcoming Bookings (1)" at bounding box center [264, 72] width 83 height 10
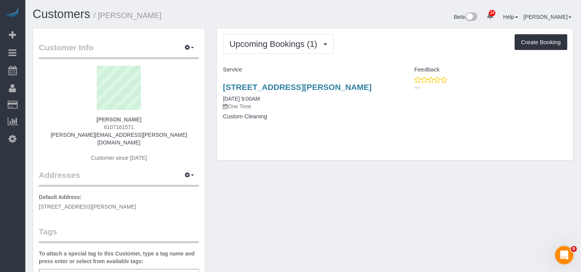
click at [264, 81] on div "354 Halsey Street, Brooklyn, NY 11216 09/22/2025 9:00AM One Time Custom Cleaning" at bounding box center [306, 105] width 178 height 59
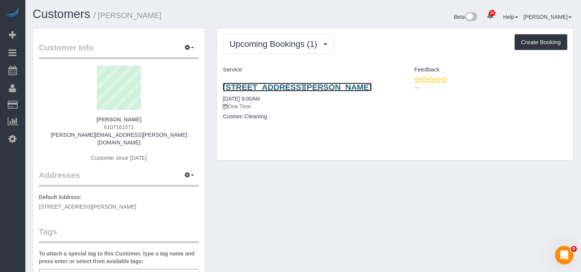
click at [264, 84] on link "354 Halsey Street, Brooklyn, NY 11216" at bounding box center [297, 87] width 149 height 9
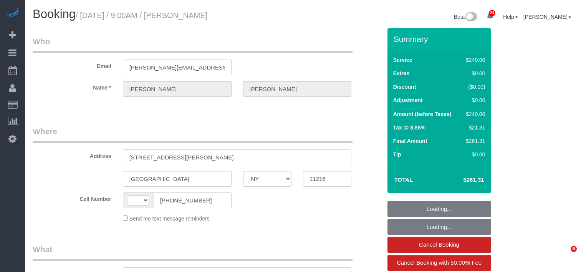
select select "NY"
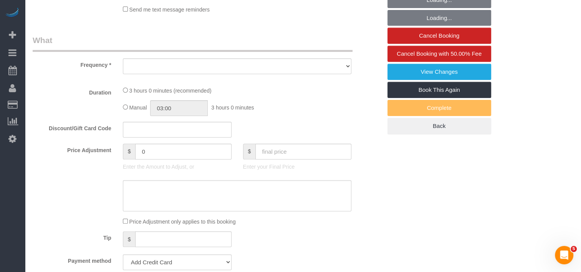
select select "string:[GEOGRAPHIC_DATA]"
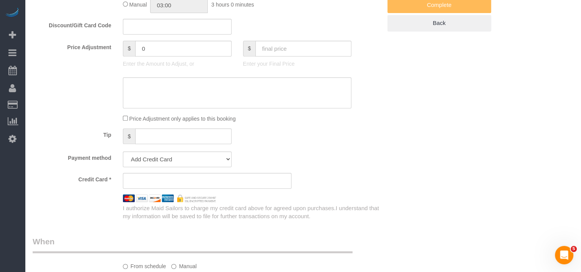
select select "string:stripe-pm_1S54bb4VGloSiKo7thid9q8R"
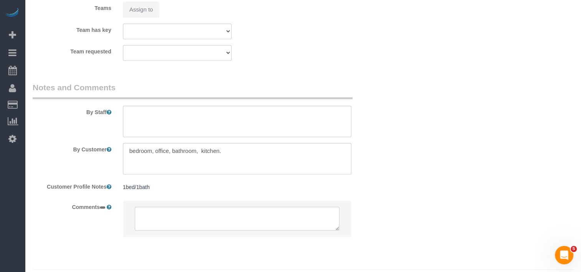
select select "spot1"
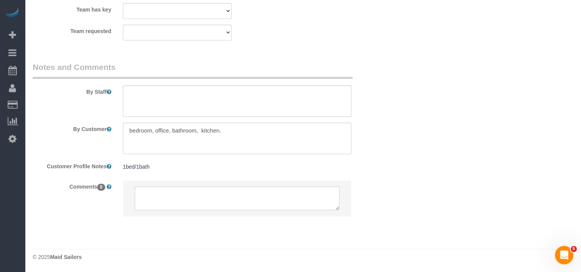
select select "object:808"
select select "number:89"
select select "number:90"
select select "number:15"
select select "number:5"
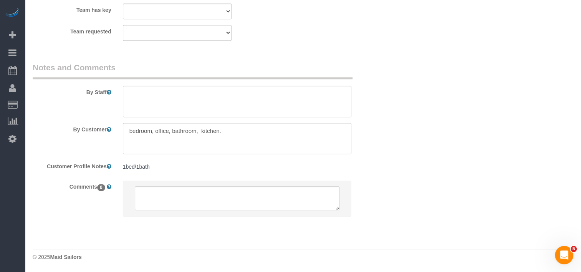
select select "object:1502"
select select "180"
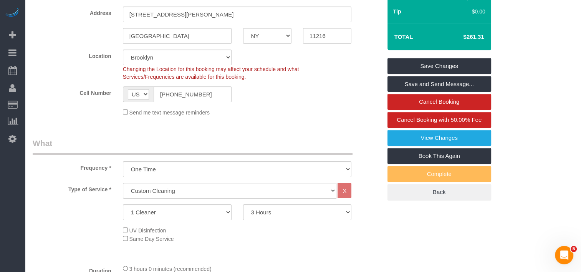
scroll to position [135, 0]
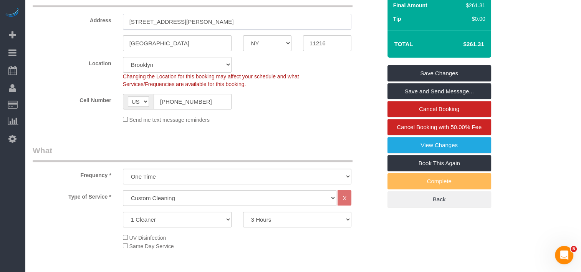
click at [187, 23] on input "354 Halsey Street" at bounding box center [237, 22] width 229 height 16
type input "[STREET_ADDRESS][GEOGRAPHIC_DATA][PERSON_NAME]"
click at [398, 69] on link "Save Changes" at bounding box center [439, 73] width 104 height 16
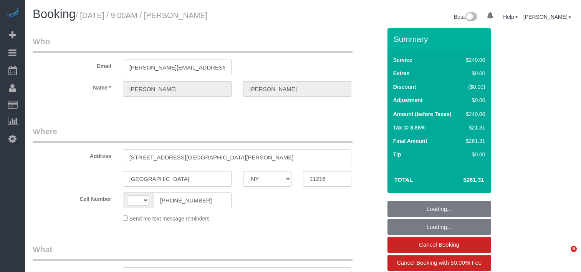
select select "NY"
select select "string:[GEOGRAPHIC_DATA]"
select select "object:948"
select select "number:89"
select select "number:90"
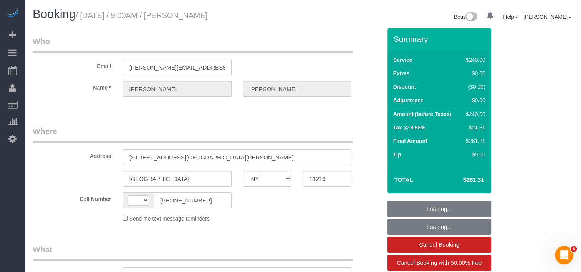
select select "number:15"
select select "number:5"
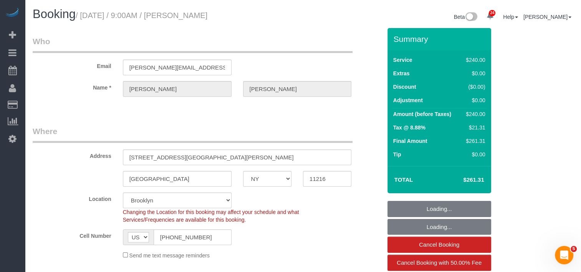
select select "string:stripe-pm_1S54bb4VGloSiKo7thid9q8R"
select select "spot1"
select select "object:957"
select select "180"
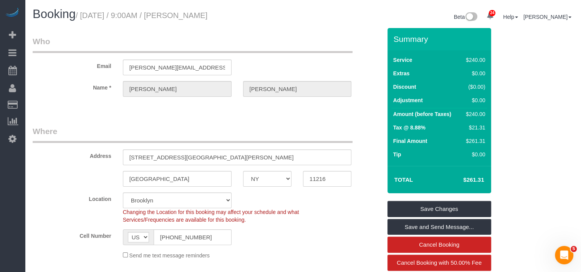
click at [129, 130] on legend "Where" at bounding box center [193, 133] width 320 height 17
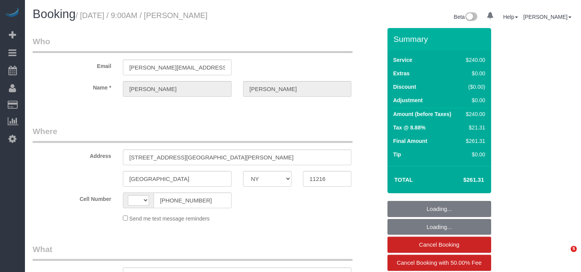
select select "NY"
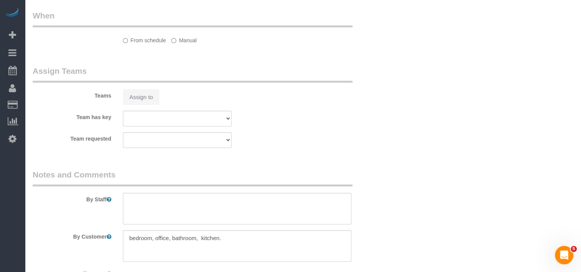
select select "string:[GEOGRAPHIC_DATA]"
select select "object:801"
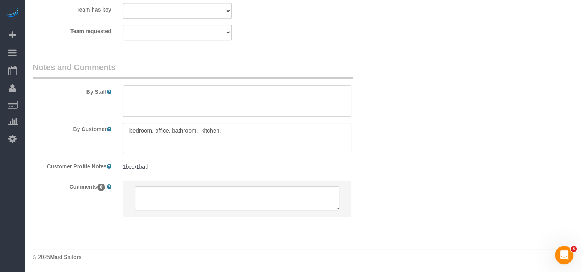
select select "spot1"
select select "number:89"
select select "number:90"
select select "number:15"
select select "number:5"
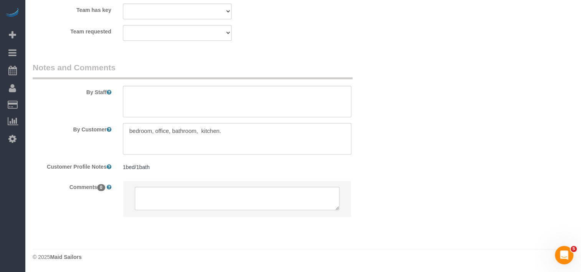
select select "string:stripe-pm_1S54bb4VGloSiKo7thid9q8R"
select select "180"
select select "spot58"
select select "object:1502"
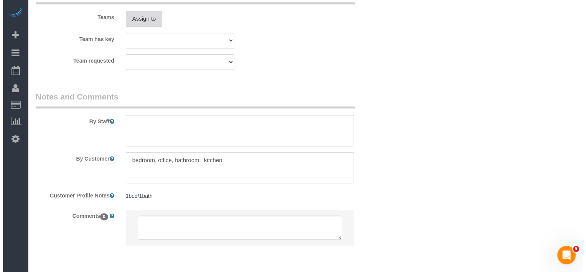
scroll to position [788, 0]
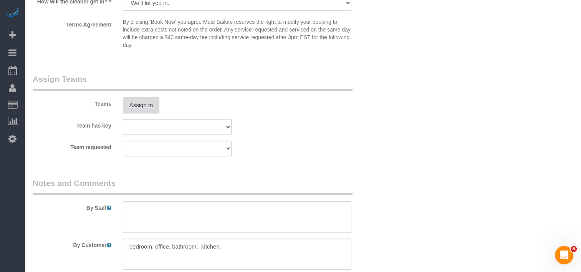
click at [129, 100] on button "Assign to" at bounding box center [141, 105] width 37 height 16
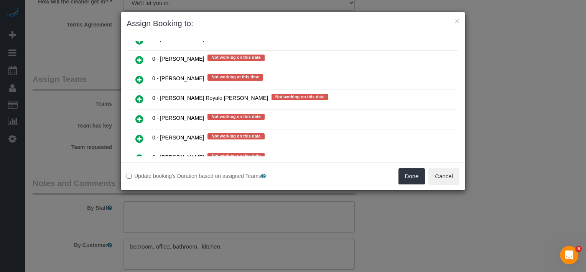
scroll to position [1149, 0]
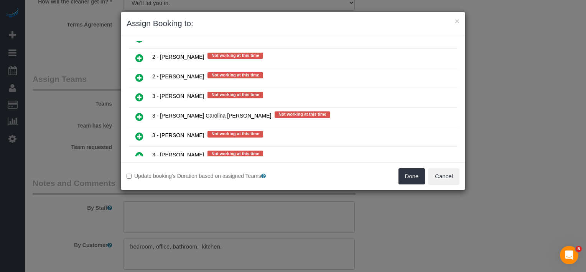
click at [140, 132] on icon at bounding box center [139, 136] width 8 height 9
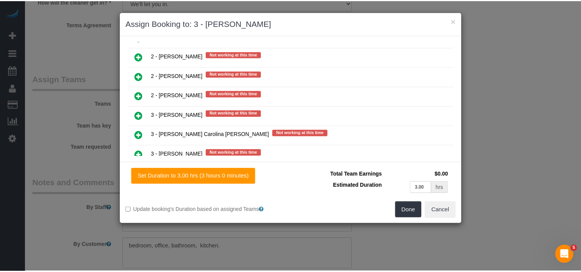
scroll to position [1167, 0]
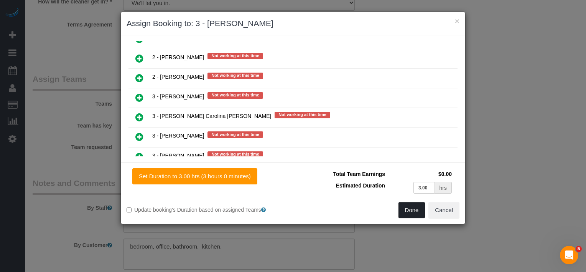
click at [408, 216] on button "Done" at bounding box center [412, 210] width 27 height 16
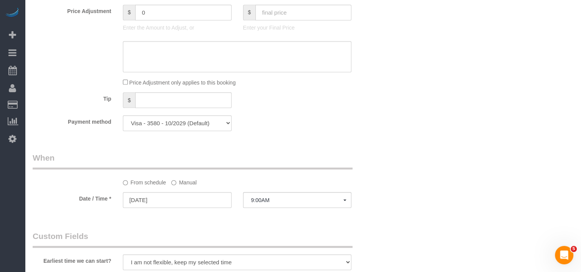
scroll to position [461, 0]
click at [257, 188] on sui-booking-spot "From schedule Manual Date / Time * 09/22/2025 9:00AM Mon September 22nd 9:00AM …" at bounding box center [207, 179] width 349 height 57
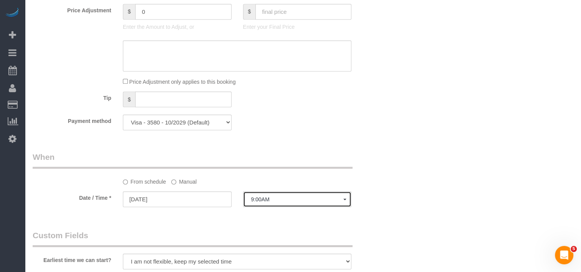
click at [257, 194] on button "9:00AM" at bounding box center [297, 199] width 109 height 16
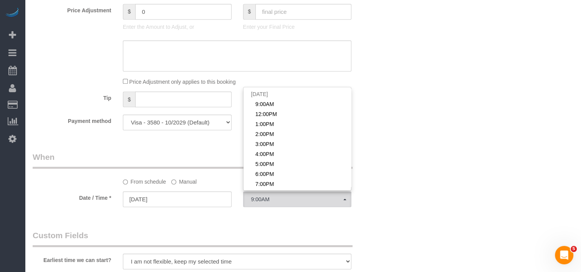
click at [208, 157] on legend "When" at bounding box center [193, 159] width 320 height 17
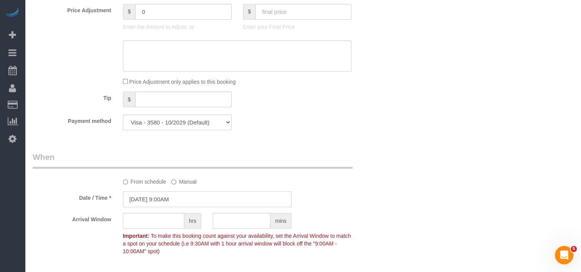
click at [180, 197] on input "09/22/2025 9:00AM" at bounding box center [207, 199] width 168 height 16
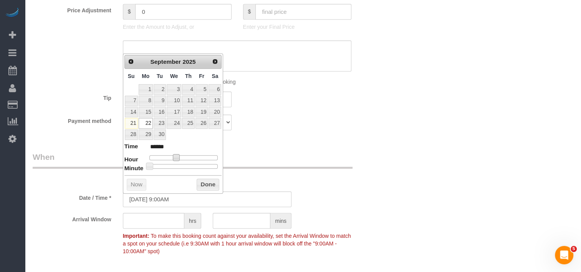
type input "09/22/2025 10:00AM"
type input "*******"
drag, startPoint x: 173, startPoint y: 154, endPoint x: 177, endPoint y: 157, distance: 4.9
click at [177, 157] on span at bounding box center [178, 157] width 7 height 7
click at [198, 184] on button "Done" at bounding box center [207, 184] width 23 height 12
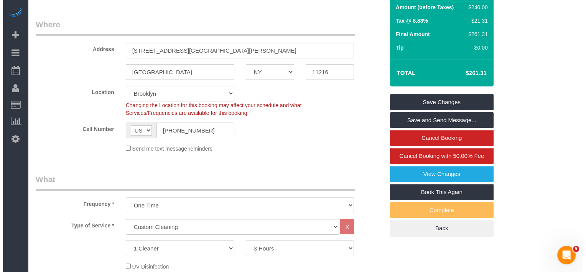
scroll to position [0, 0]
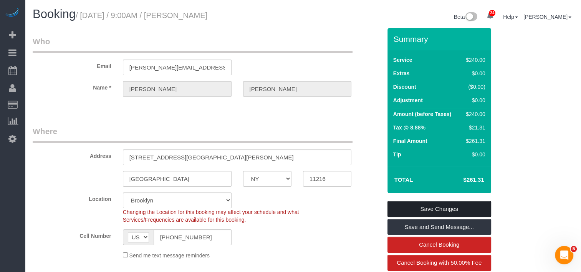
click at [440, 206] on link "Save Changes" at bounding box center [439, 209] width 104 height 16
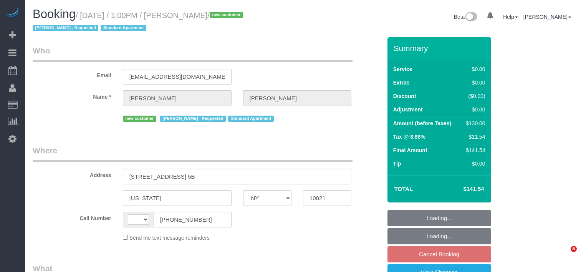
select select "NY"
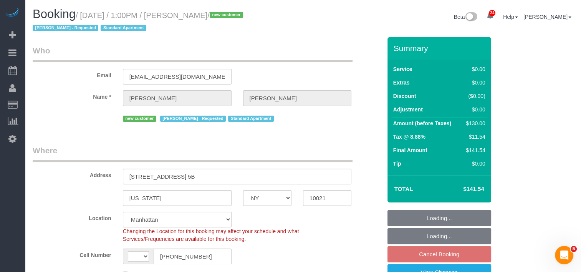
select select "object:579"
select select "1"
select select "string:[GEOGRAPHIC_DATA]"
select select "number:61"
select select "number:90"
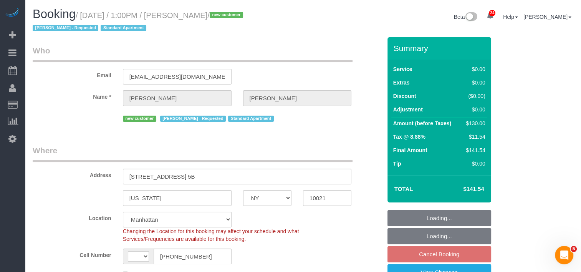
select select "number:15"
select select "number:5"
select select "string:stripe-pm_1S8lVH4VGloSiKo7q3iqme0x"
select select "spot2"
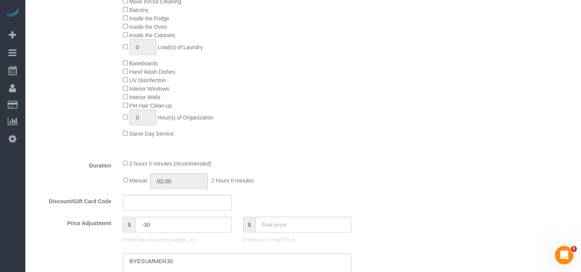
scroll to position [422, 0]
drag, startPoint x: 194, startPoint y: 261, endPoint x: 90, endPoint y: 238, distance: 106.2
click at [90, 238] on sui-booking-price-adjustment "Price Adjustment $ -30 Enter the Amount to Adjust, or $ Enter your Final Price …" at bounding box center [207, 256] width 349 height 82
click at [137, 204] on input "text" at bounding box center [177, 201] width 109 height 16
paste input "BYESUMMER30"
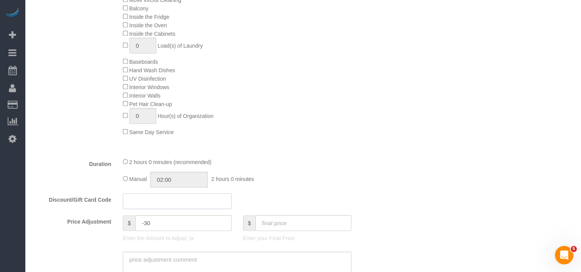
type input "BYESUMMER30"
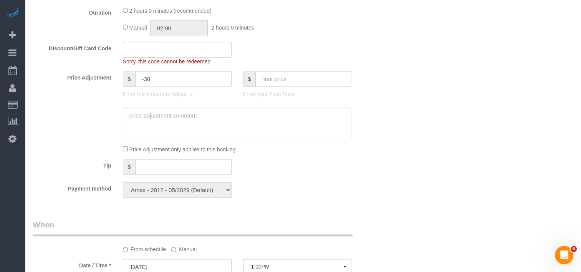
scroll to position [576, 0]
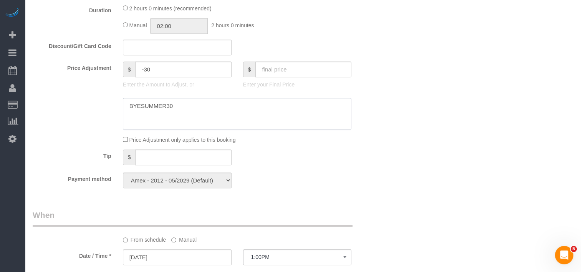
type textarea "BYESUMMER30"
click at [315, 135] on sui-booking-price-adjustment "Price Adjustment $ -30 Enter the Amount to Adjust, or $ Enter your Final Price …" at bounding box center [207, 102] width 349 height 82
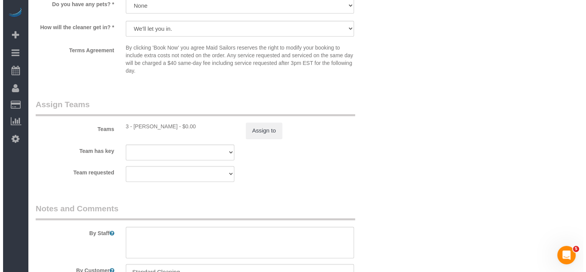
scroll to position [933, 0]
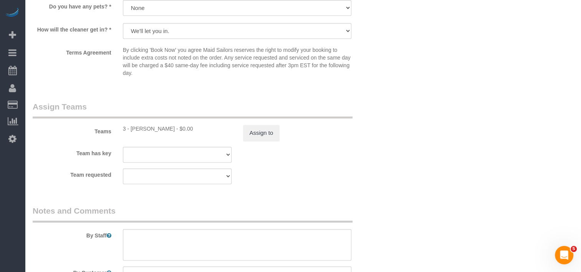
click at [246, 123] on div "Teams 3 - Anette Lopez - $0.00 Assign to" at bounding box center [207, 121] width 360 height 40
click at [261, 135] on button "Assign to" at bounding box center [261, 133] width 37 height 16
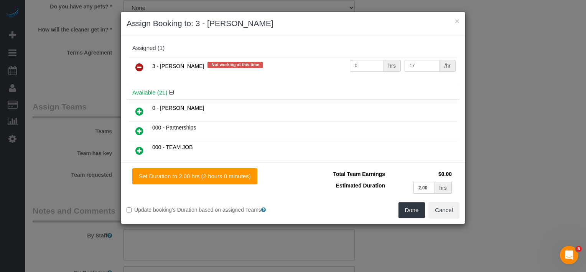
click at [137, 66] on icon at bounding box center [139, 67] width 8 height 9
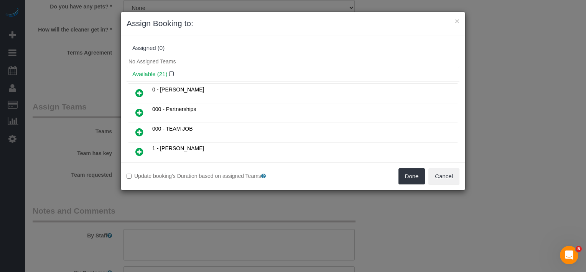
scroll to position [218, 0]
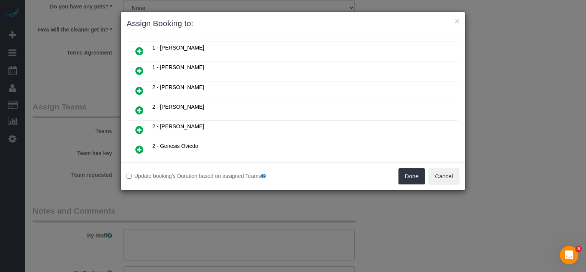
click at [144, 103] on link at bounding box center [139, 110] width 18 height 15
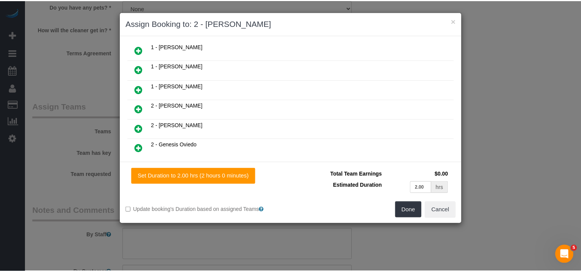
scroll to position [236, 0]
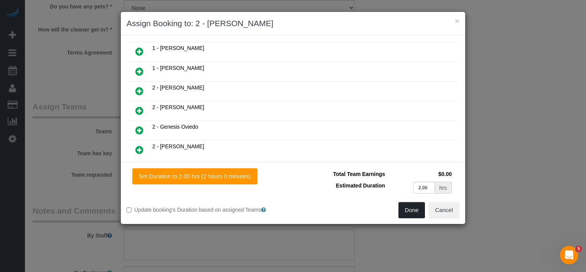
click at [399, 205] on button "Done" at bounding box center [412, 210] width 27 height 16
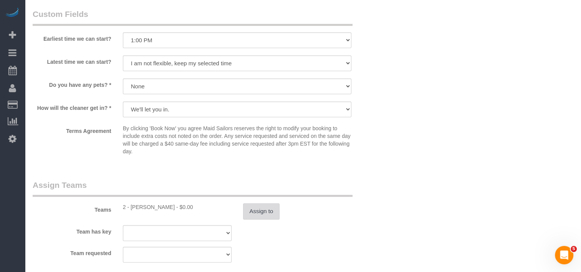
scroll to position [741, 0]
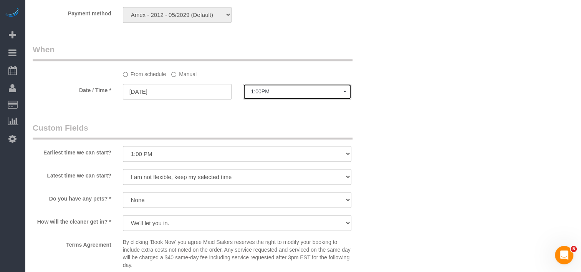
click at [266, 94] on span "1:00PM" at bounding box center [297, 91] width 92 height 6
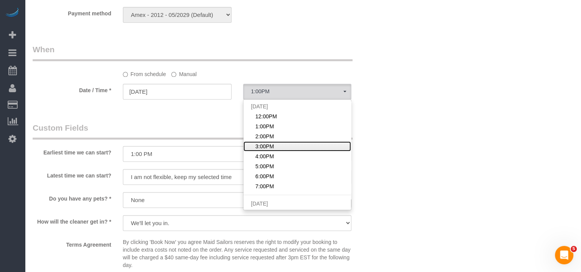
click at [269, 151] on link "3:00PM" at bounding box center [297, 146] width 108 height 10
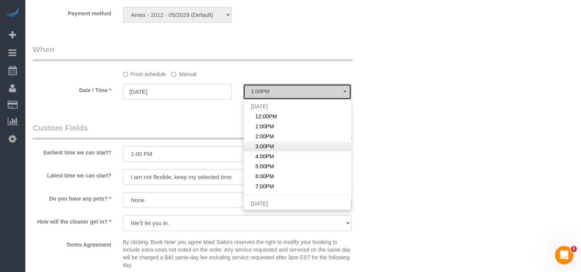
select select "spot4"
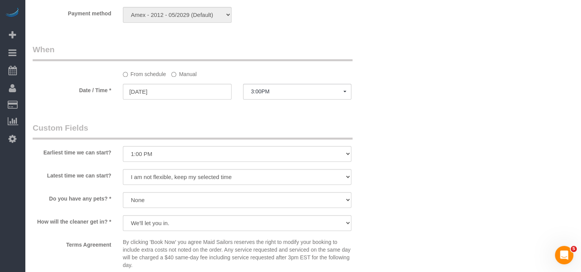
click at [181, 83] on sui-booking-spot "From schedule Manual Date / Time * 09/22/2025 3:00PM Mon September 22nd 12:00PM…" at bounding box center [207, 72] width 349 height 57
click at [178, 75] on label "Manual" at bounding box center [183, 73] width 25 height 10
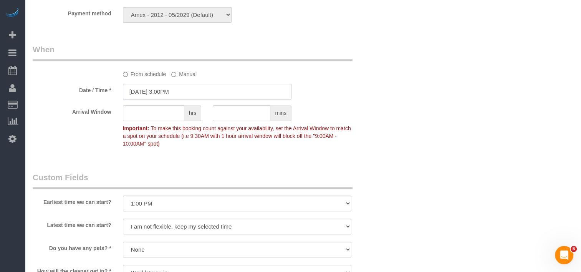
click at [212, 93] on input "[DATE] 3:00PM" at bounding box center [207, 92] width 168 height 16
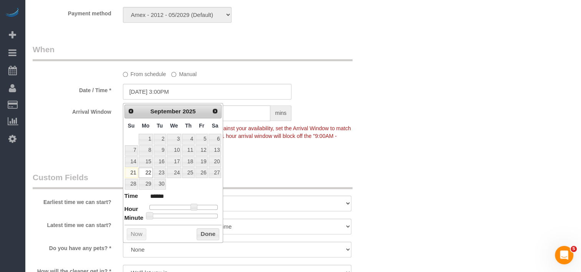
type input "09/22/2025 3:25PM"
type input "******"
type input "[DATE] 3:30PM"
type input "******"
drag, startPoint x: 179, startPoint y: 213, endPoint x: 186, endPoint y: 212, distance: 7.1
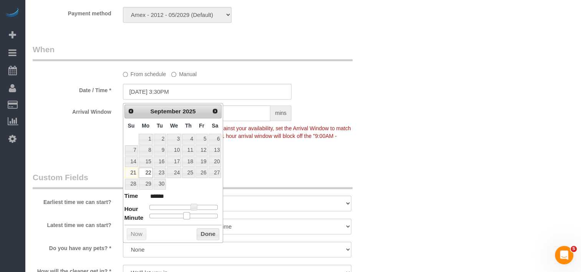
click at [186, 213] on div at bounding box center [183, 215] width 69 height 5
click at [205, 236] on button "Done" at bounding box center [207, 234] width 23 height 12
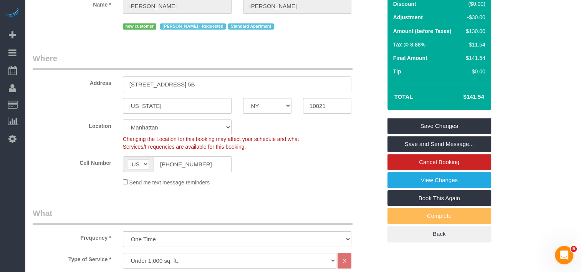
scroll to position [89, 0]
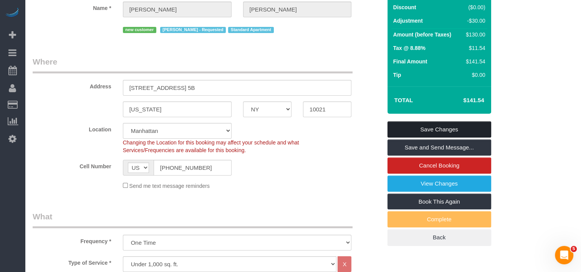
click at [418, 125] on link "Save Changes" at bounding box center [439, 129] width 104 height 16
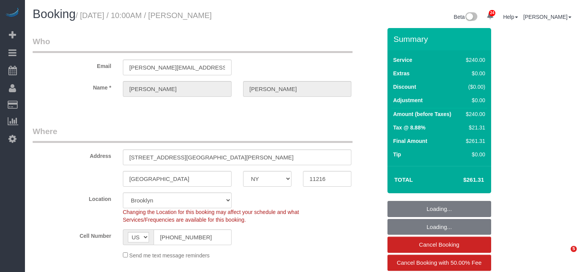
select select "NY"
select select "number:89"
select select "number:90"
select select "number:15"
select select "number:5"
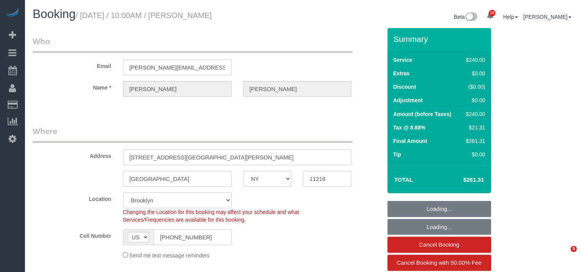
select select "object:963"
select select "180"
select select "spot1"
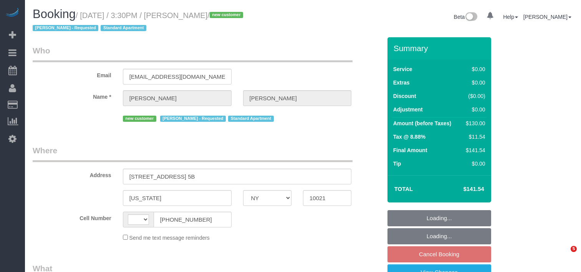
select select "NY"
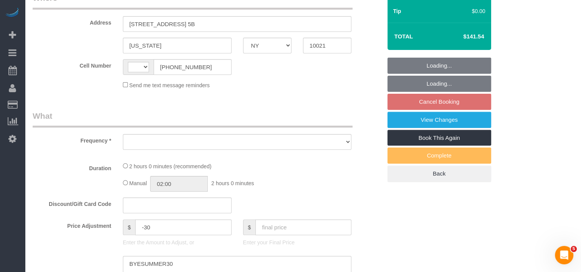
select select "string:[GEOGRAPHIC_DATA]"
select select "object:750"
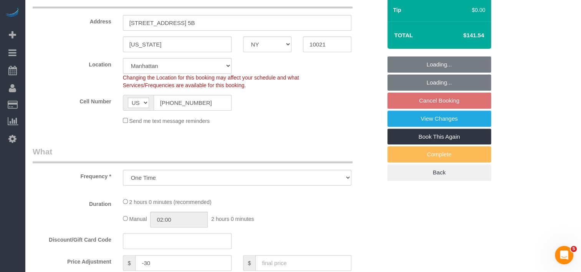
select select "number:61"
select select "number:90"
select select "number:15"
select select "number:5"
select select "object:971"
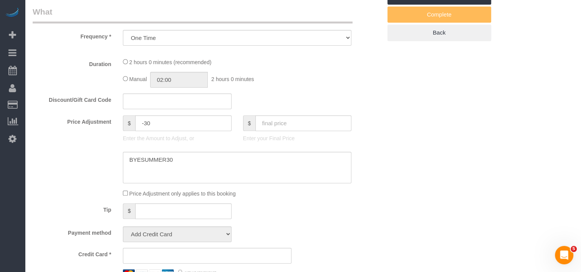
select select "string:stripe-pm_1S8lVH4VGloSiKo7q3iqme0x"
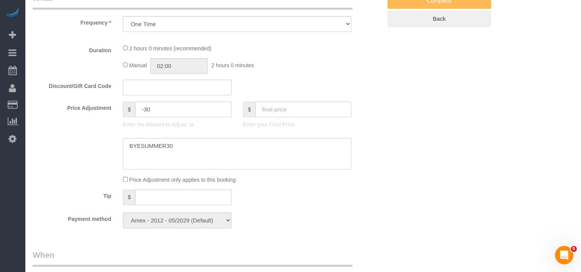
select select "1"
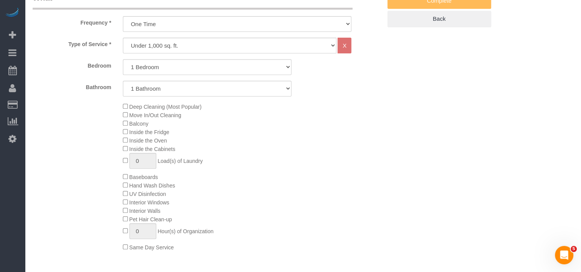
select select "1"
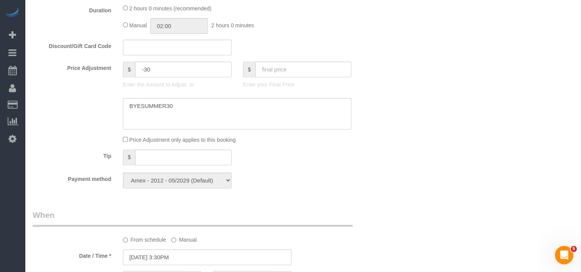
scroll to position [652, 0]
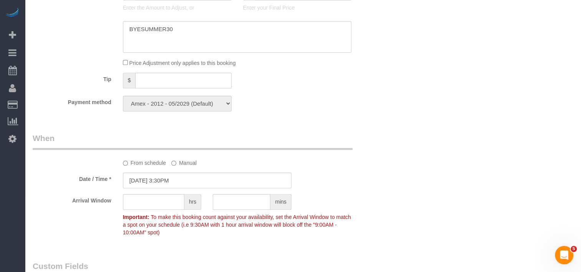
click at [190, 193] on sui-booking-spot "From schedule Manual Date / Time * [DATE] 3:30PM Arrival Window hrs mins Import…" at bounding box center [207, 185] width 349 height 107
click at [193, 186] on input "[DATE] 3:30PM" at bounding box center [207, 180] width 168 height 16
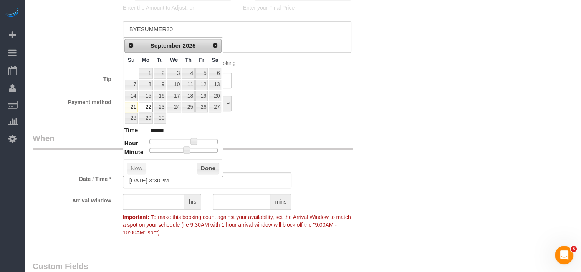
type input "09/22/2025 10:30AM"
type input "*******"
click at [178, 141] on div at bounding box center [183, 141] width 69 height 5
type input "09/22/2025 10:25AM"
type input "*******"
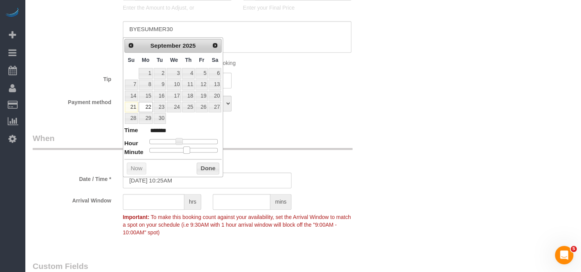
type input "09/22/2025 10:20AM"
type input "*******"
type input "09/22/2025 10:10AM"
type input "*******"
type input "09/22/2025 10:05AM"
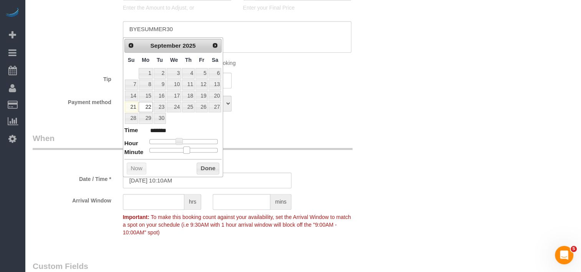
type input "*******"
type input "09/22/2025 10:00AM"
type input "*******"
drag, startPoint x: 184, startPoint y: 148, endPoint x: 141, endPoint y: 147, distance: 43.0
click at [141, 147] on dl "Time ******* Hour Minute Second Millisecond Microsecond Time Zone ***** ***** *…" at bounding box center [172, 139] width 97 height 26
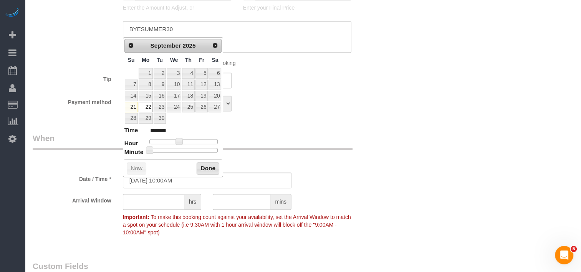
click at [206, 168] on button "Done" at bounding box center [207, 168] width 23 height 12
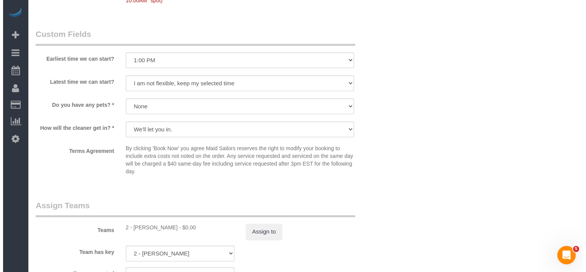
scroll to position [959, 0]
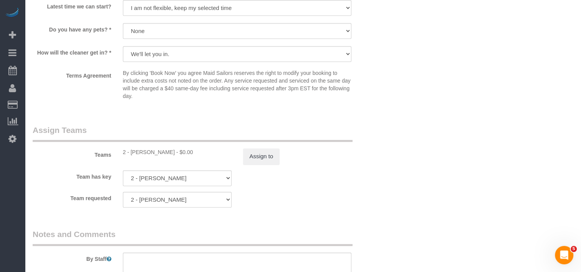
click at [242, 160] on div "Assign to" at bounding box center [297, 156] width 120 height 16
click at [252, 162] on button "Assign to" at bounding box center [261, 156] width 37 height 16
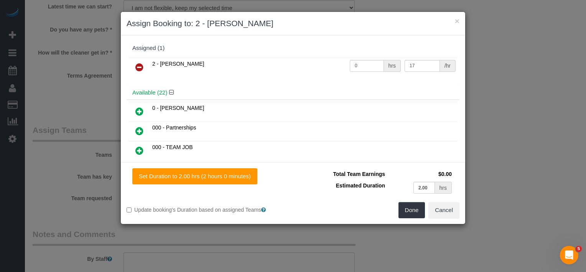
click at [137, 68] on icon at bounding box center [139, 67] width 8 height 9
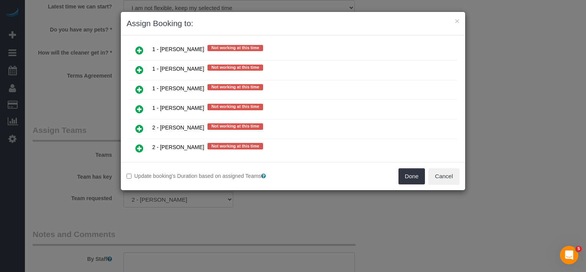
scroll to position [998, 0]
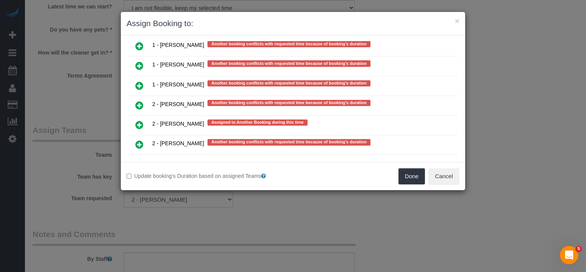
click at [140, 198] on icon at bounding box center [139, 202] width 8 height 9
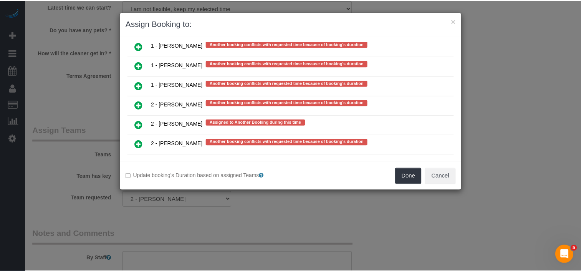
scroll to position [1623, 0]
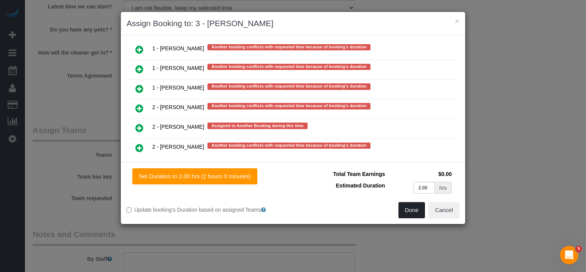
click at [403, 212] on button "Done" at bounding box center [412, 210] width 27 height 16
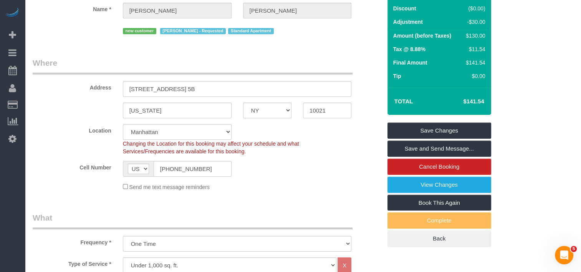
scroll to position [77, 0]
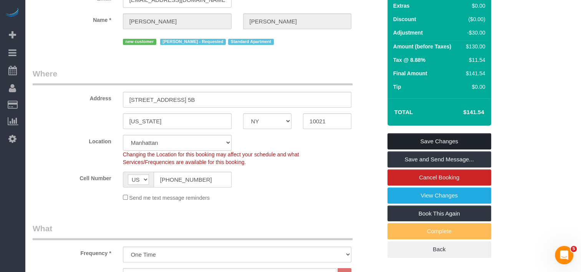
click at [411, 145] on link "Save Changes" at bounding box center [439, 141] width 104 height 16
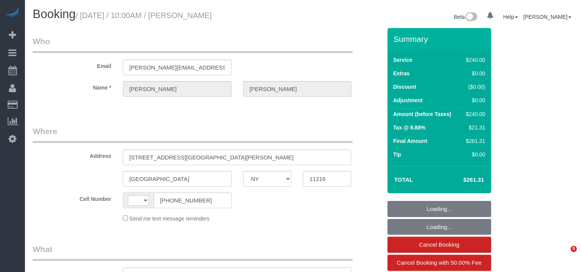
select select "NY"
select select "object:560"
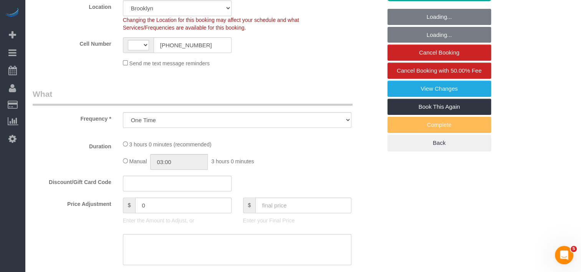
select select "string:stripe-pm_1S54bb4VGloSiKo7thid9q8R"
select select "180"
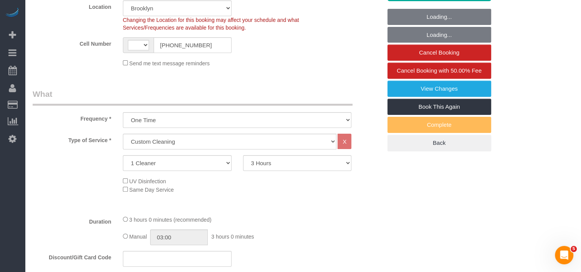
select select "object:695"
select select "string:[GEOGRAPHIC_DATA]"
select select "spot1"
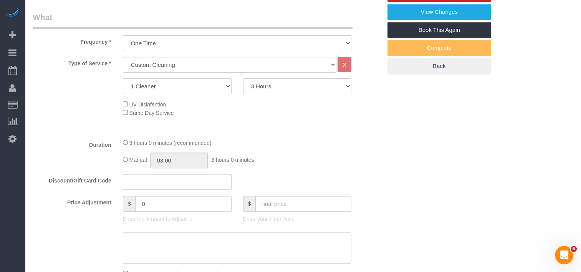
select select "number:89"
select select "number:90"
select select "number:15"
select select "number:5"
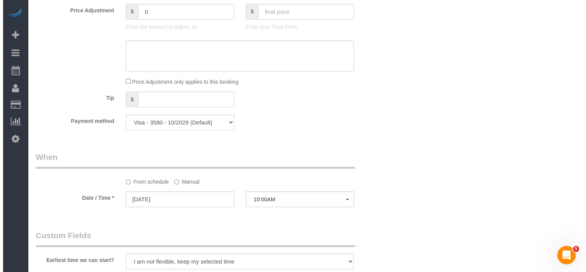
scroll to position [652, 0]
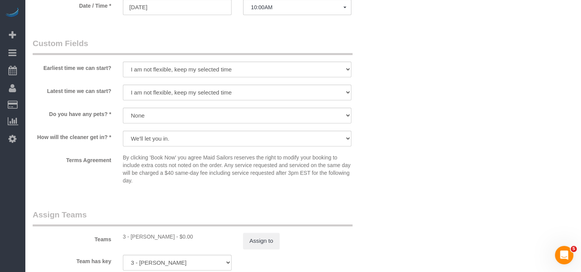
click at [254, 249] on sui-booking-teams "Teams 3 - [PERSON_NAME] - $0.00 Assign to Team has key 3 - [PERSON_NAME] 000- […" at bounding box center [207, 250] width 349 height 83
click at [258, 244] on button "Assign to" at bounding box center [261, 241] width 37 height 16
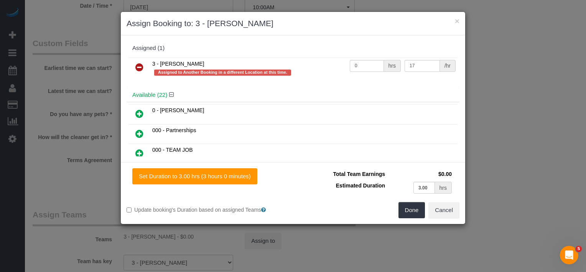
click at [144, 67] on link at bounding box center [139, 67] width 18 height 15
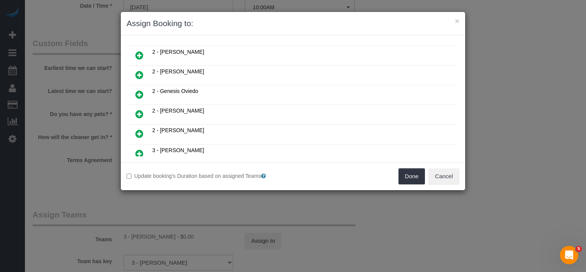
scroll to position [269, 0]
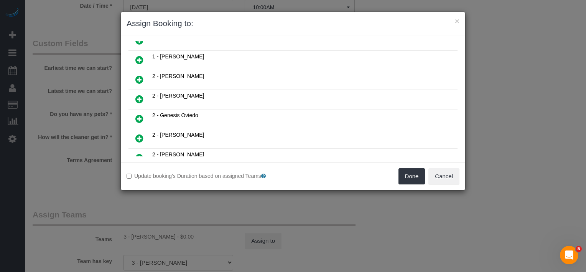
click at [140, 75] on icon at bounding box center [139, 79] width 8 height 9
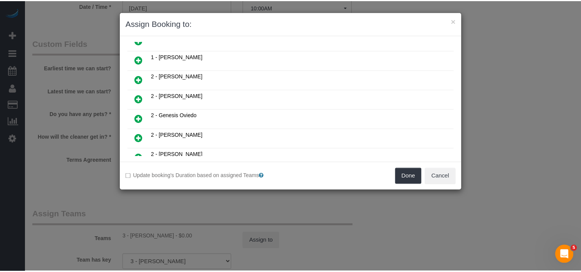
scroll to position [286, 0]
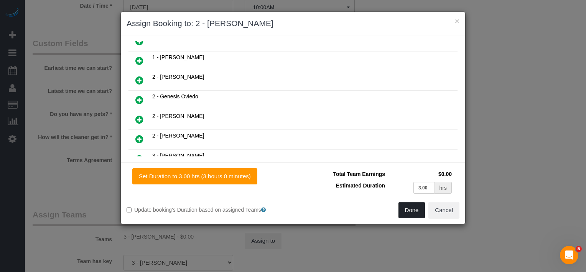
click at [402, 204] on button "Done" at bounding box center [412, 210] width 27 height 16
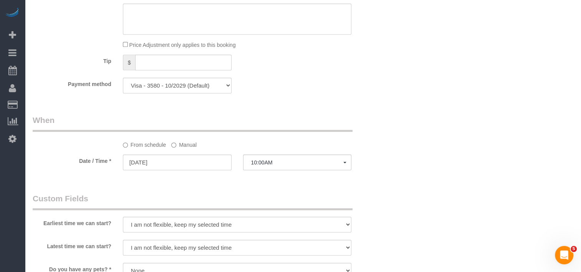
scroll to position [461, 0]
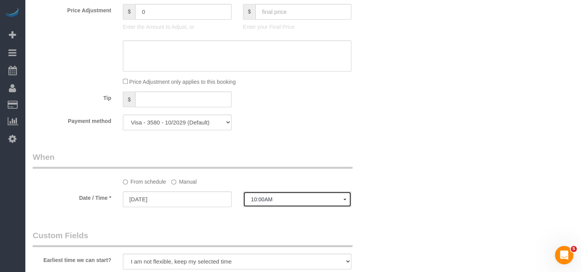
click at [252, 196] on button "10:00AM" at bounding box center [297, 199] width 109 height 16
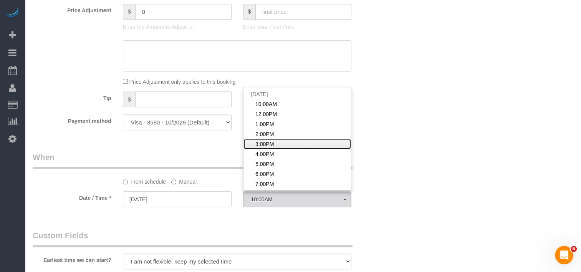
click at [258, 146] on span "3:00PM" at bounding box center [264, 144] width 18 height 8
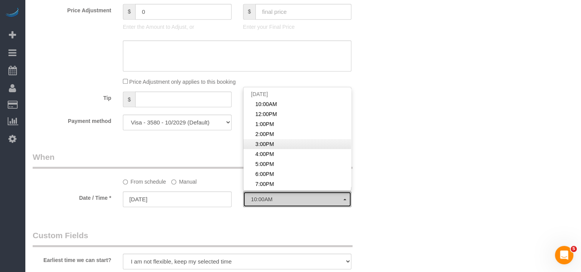
select select "spot5"
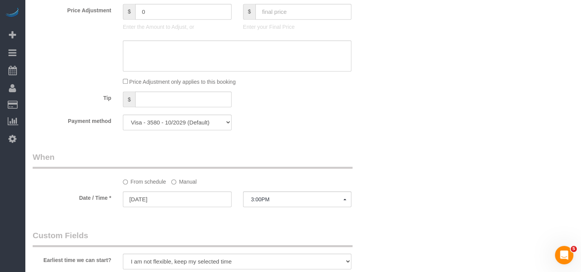
click at [173, 185] on label "Manual" at bounding box center [183, 180] width 25 height 10
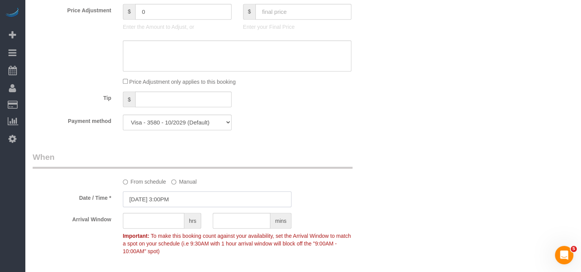
click at [173, 197] on input "[DATE] 3:00PM" at bounding box center [207, 199] width 168 height 16
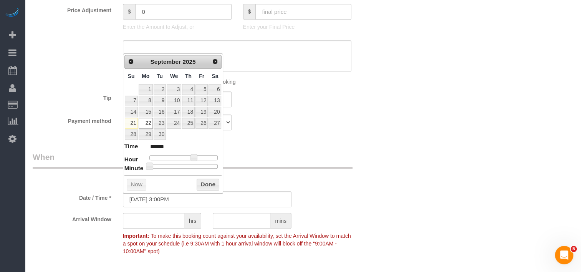
click at [183, 169] on div "Prev Next [DATE] Su Mo Tu We Th Fr Sa 1 2 3 4 5 6 7 8 9 10 11 12 13 14 15 16 17…" at bounding box center [173, 123] width 101 height 140
type input "[DATE] 3:30PM"
type input "******"
click at [184, 165] on div at bounding box center [183, 166] width 69 height 5
click at [200, 185] on button "Done" at bounding box center [207, 184] width 23 height 12
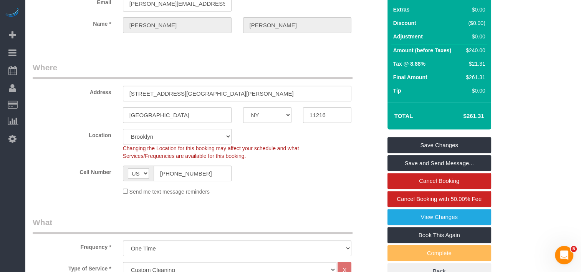
scroll to position [77, 0]
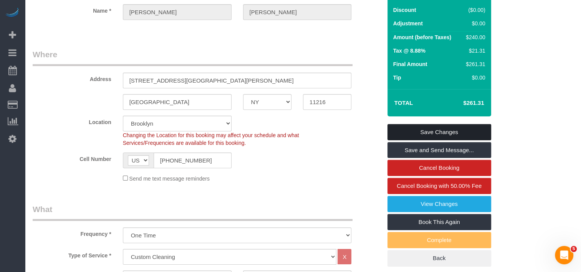
click at [418, 132] on link "Save Changes" at bounding box center [439, 132] width 104 height 16
